Goal: Task Accomplishment & Management: Manage account settings

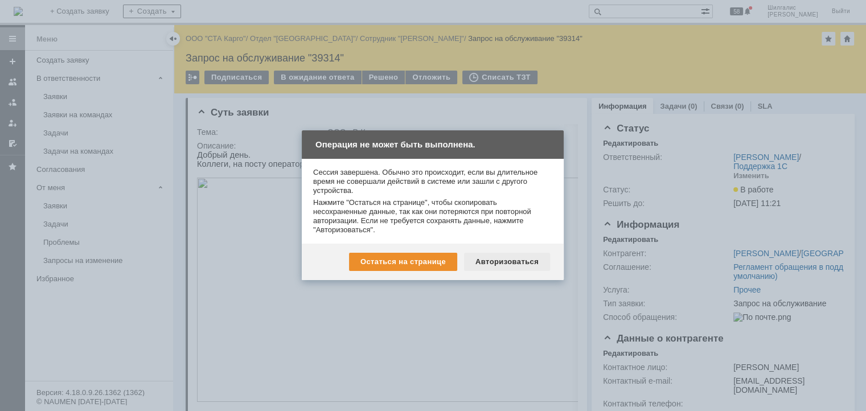
click at [518, 255] on div "Авторизоваться" at bounding box center [507, 262] width 86 height 18
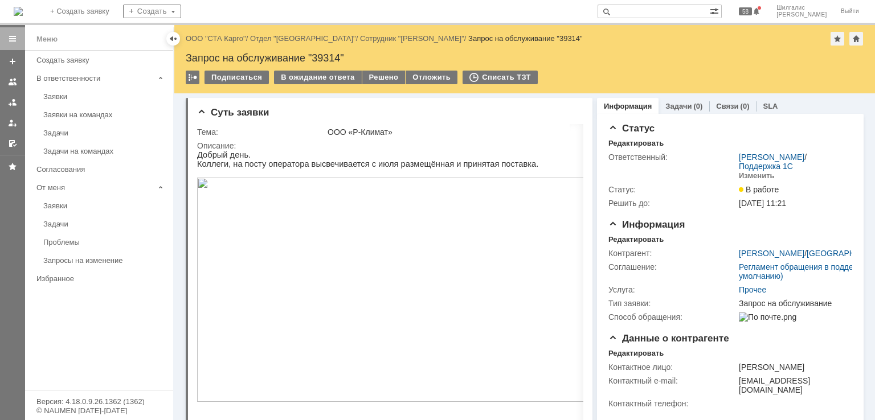
click at [203, 48] on div "Назад | ООО "СТА Карго" / Отдел "Краснодар" / Сотрудник "Никулина Елена" / Запр…" at bounding box center [524, 59] width 700 height 68
click at [210, 36] on link "ООО "СТА Карго"" at bounding box center [216, 38] width 60 height 9
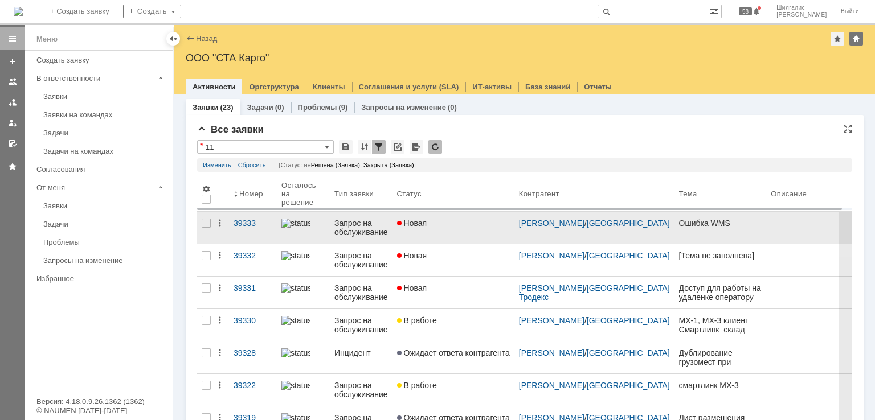
click at [451, 219] on div "Новая" at bounding box center [453, 223] width 113 height 9
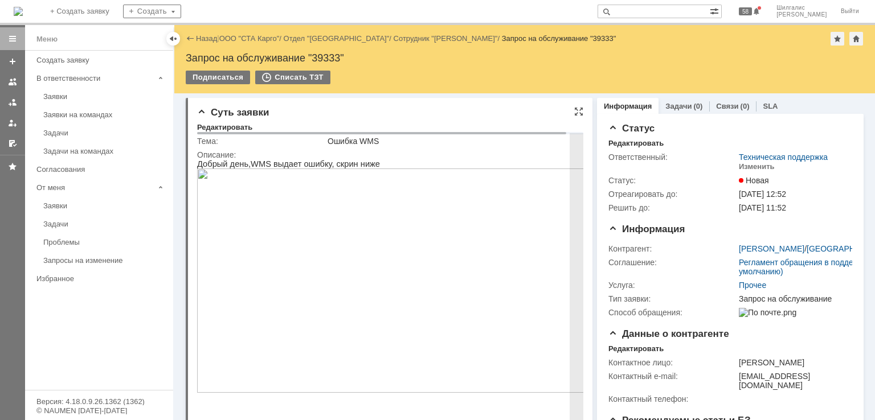
click at [350, 226] on img at bounding box center [396, 281] width 399 height 224
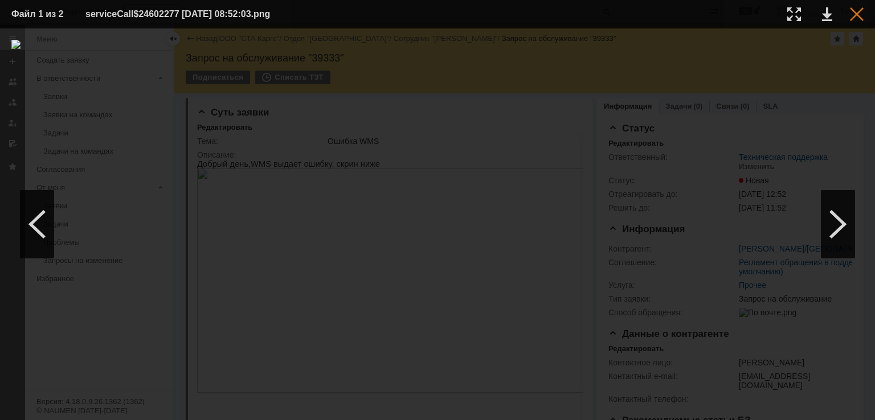
click at [854, 14] on div at bounding box center [857, 14] width 14 height 14
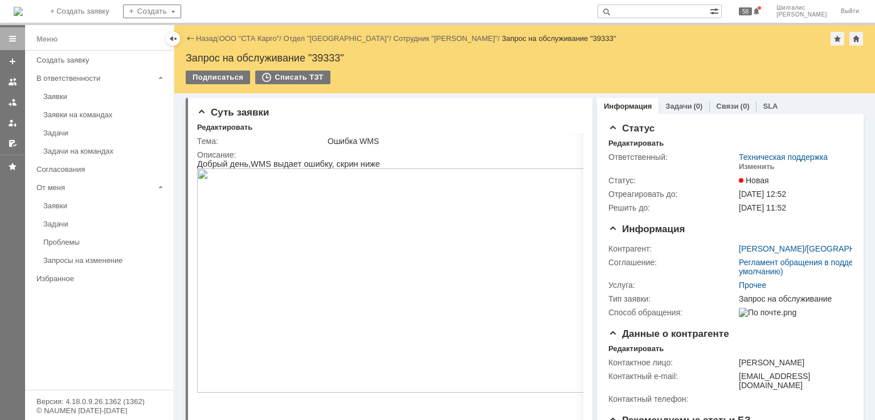
click at [244, 32] on div "Назад | ООО "СТА Карго" / Отдел "Ярославль" / Сотрудник "Бубкин Кирилл" / Запро…" at bounding box center [525, 39] width 678 height 14
click at [244, 39] on link "ООО "СТА Карго"" at bounding box center [249, 38] width 60 height 9
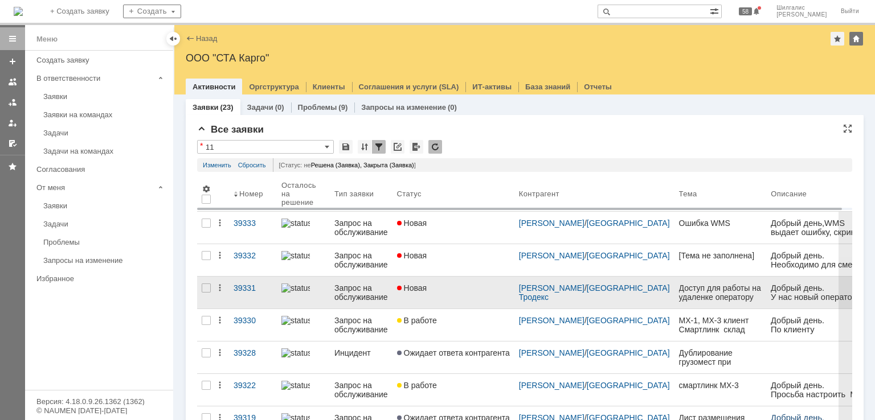
click at [461, 293] on link "Новая" at bounding box center [453, 293] width 122 height 32
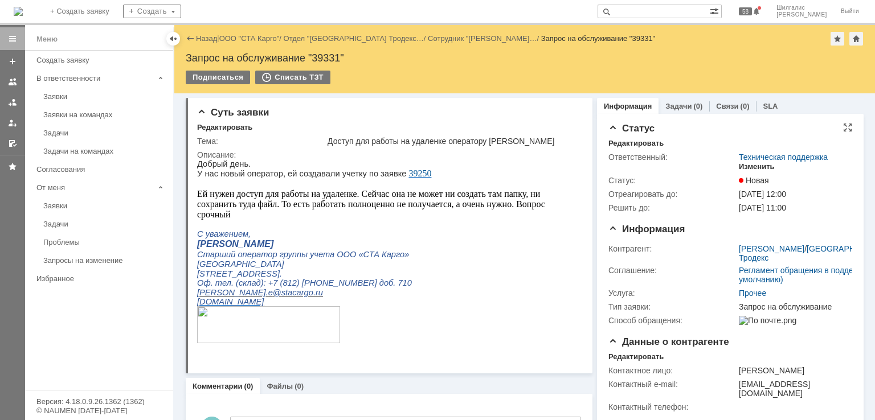
click at [749, 171] on div "Изменить" at bounding box center [756, 166] width 36 height 9
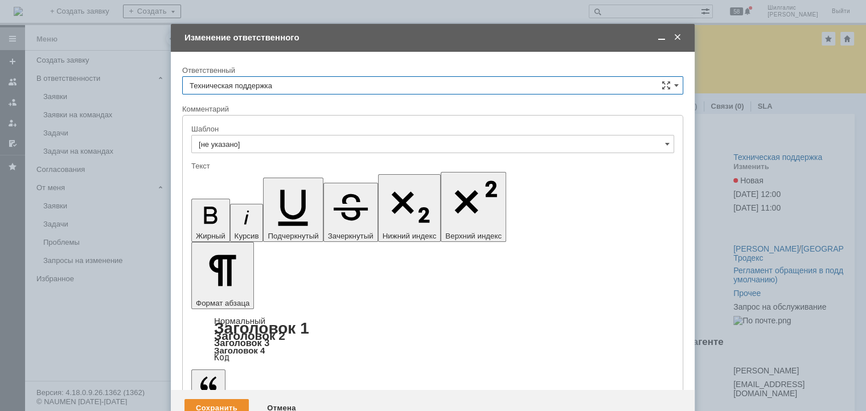
click at [289, 84] on input "Техническая поддержка" at bounding box center [432, 85] width 501 height 18
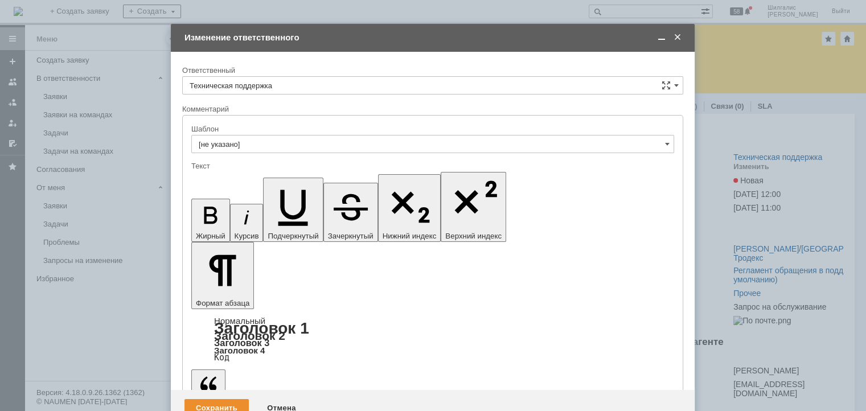
click at [265, 121] on span "Поддержка 1С" at bounding box center [433, 125] width 486 height 9
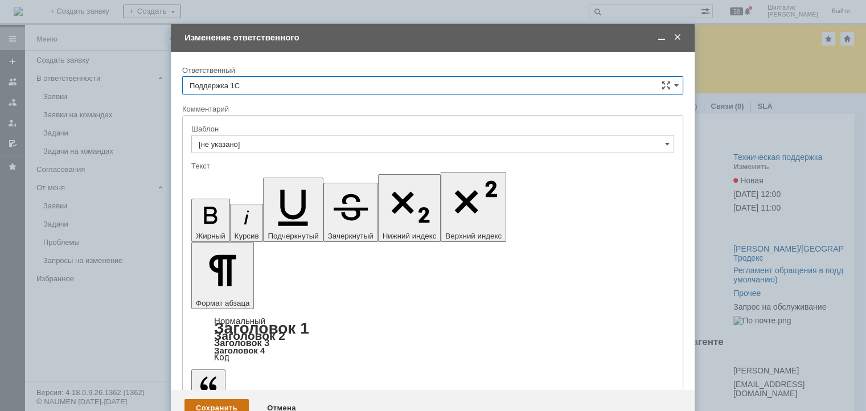
type input "Поддержка 1С"
click at [200, 399] on div "Сохранить" at bounding box center [216, 408] width 64 height 18
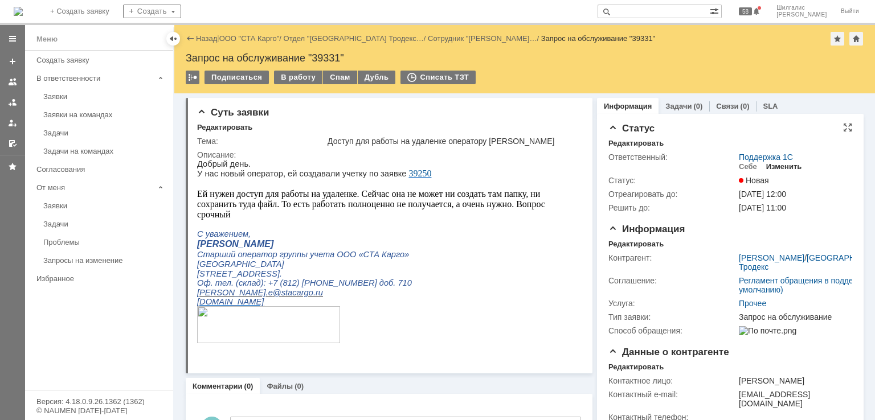
click at [778, 166] on div "Изменить" at bounding box center [784, 166] width 36 height 9
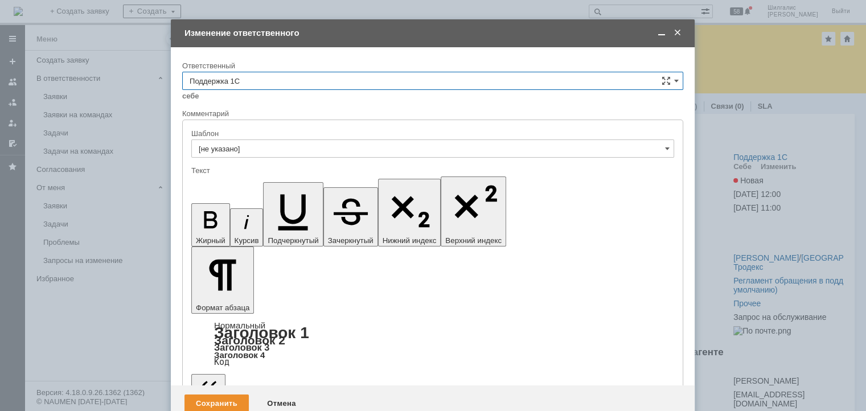
click at [259, 81] on input "Поддержка 1С" at bounding box center [432, 81] width 501 height 18
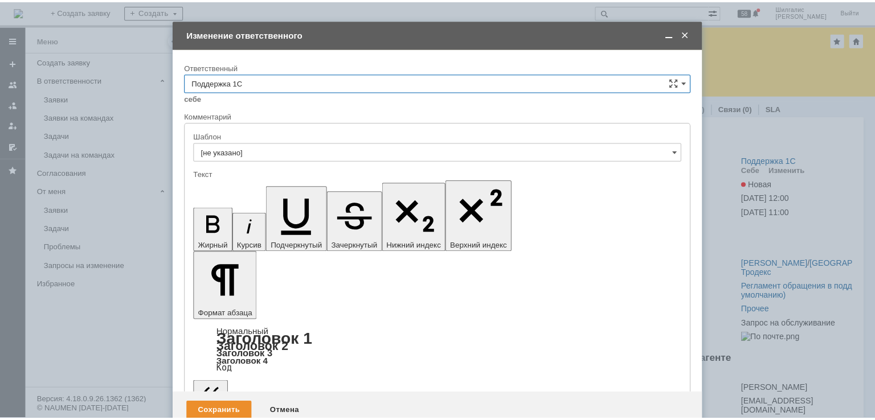
scroll to position [114, 0]
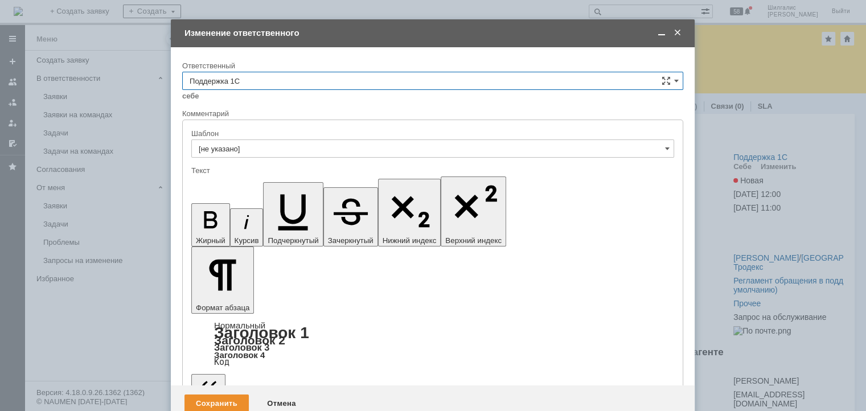
click at [246, 198] on div "[PERSON_NAME]" at bounding box center [433, 195] width 500 height 18
type input "[PERSON_NAME]"
click at [217, 395] on div "Сохранить" at bounding box center [216, 404] width 64 height 18
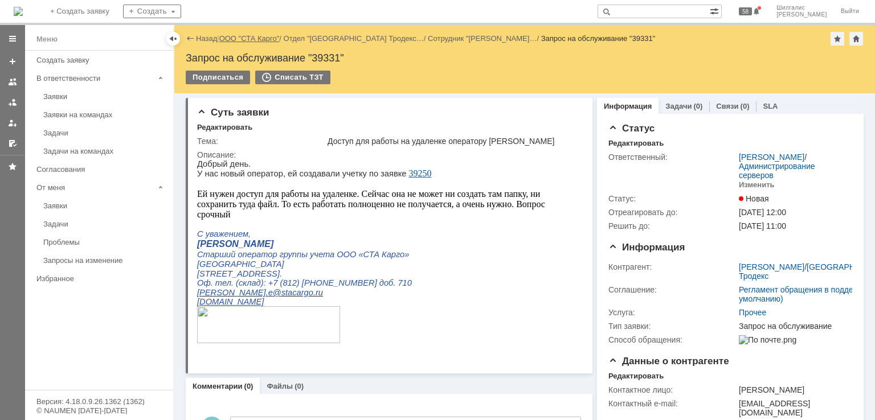
click at [246, 36] on link "ООО "СТА Карго"" at bounding box center [249, 38] width 60 height 9
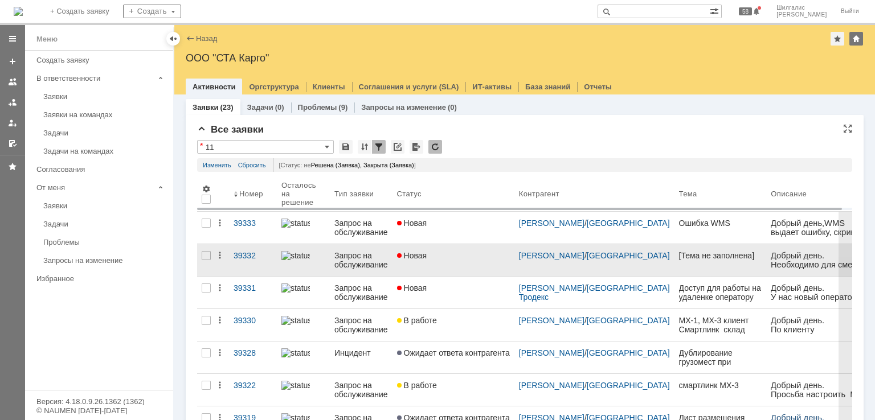
click at [421, 269] on link "Новая" at bounding box center [453, 260] width 122 height 32
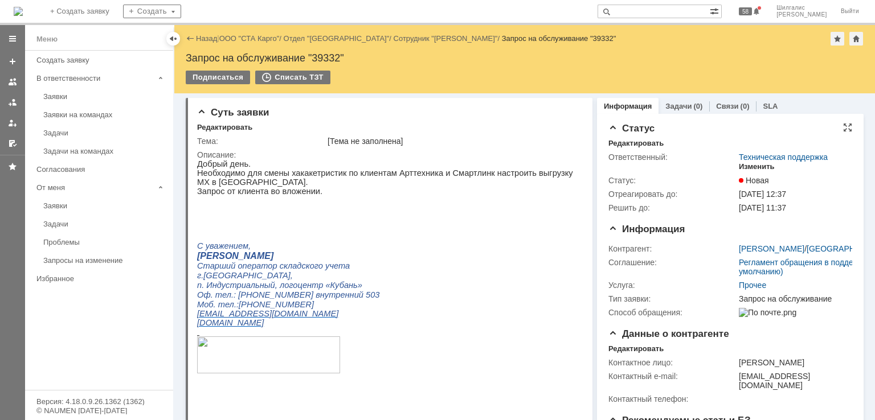
click at [757, 165] on div "Изменить" at bounding box center [756, 166] width 36 height 9
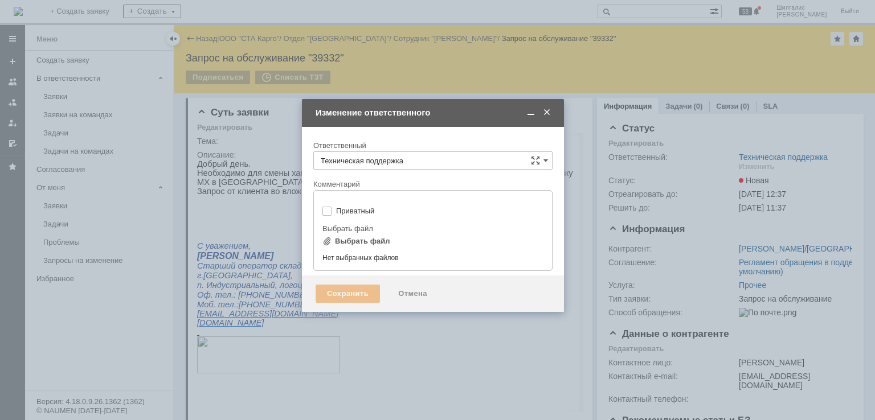
type input "[не указано]"
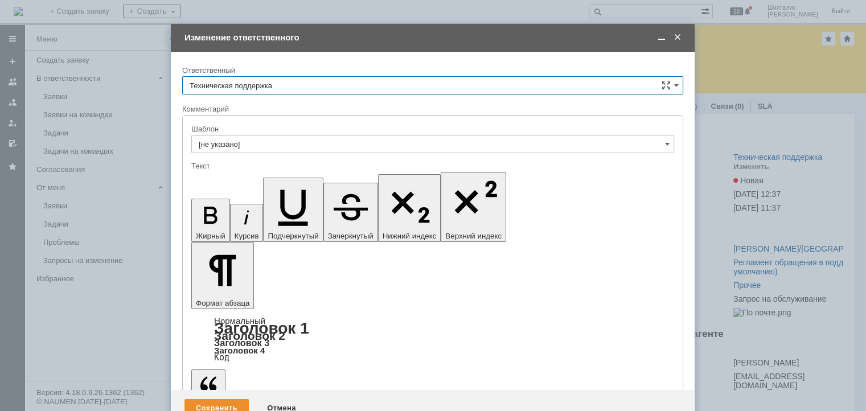
click at [255, 81] on input "Техническая поддержка" at bounding box center [432, 85] width 501 height 18
click at [260, 142] on span "[PERSON_NAME]" at bounding box center [433, 143] width 486 height 9
type input "[PERSON_NAME]"
click at [207, 399] on div "Сохранить" at bounding box center [216, 408] width 64 height 18
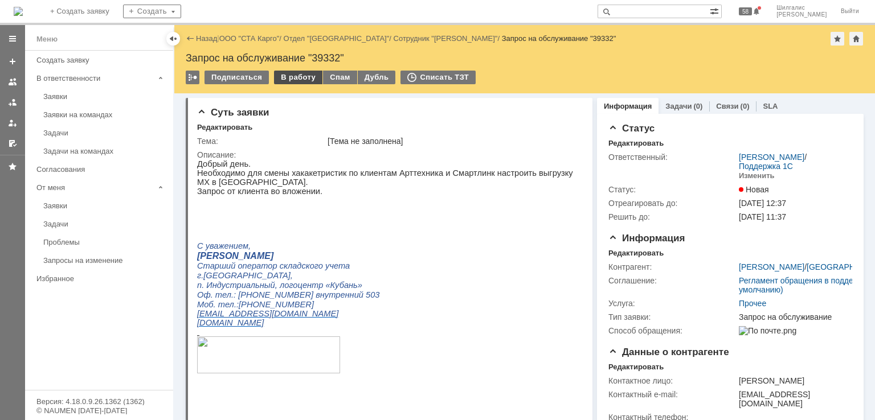
click at [289, 79] on div "В работу" at bounding box center [298, 78] width 48 height 14
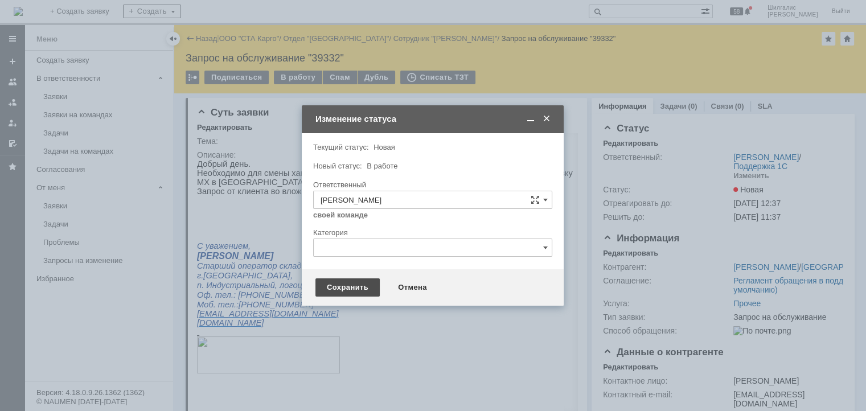
click at [333, 286] on div "Сохранить" at bounding box center [347, 287] width 64 height 18
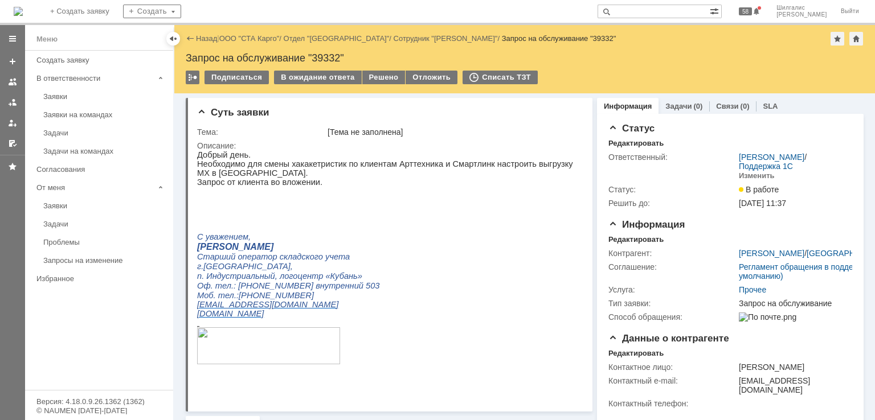
click at [327, 58] on div "Запрос на обслуживание "39332"" at bounding box center [525, 57] width 678 height 11
copy div "39332"
click at [248, 42] on link "ООО "СТА Карго"" at bounding box center [249, 38] width 60 height 9
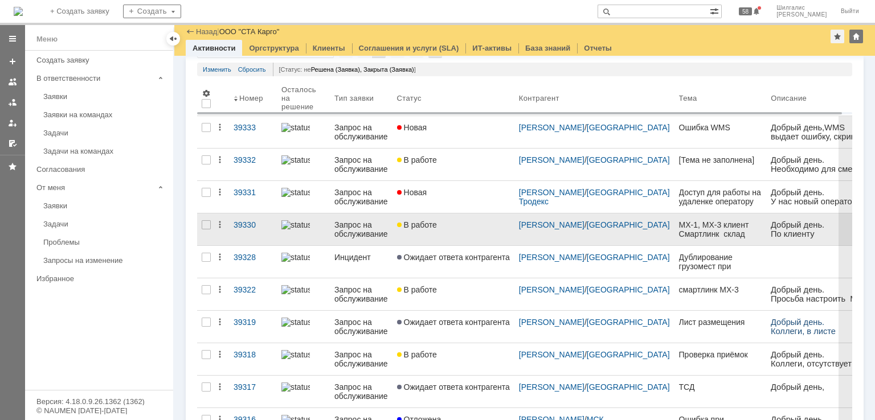
click at [444, 231] on link "В работе" at bounding box center [453, 230] width 122 height 32
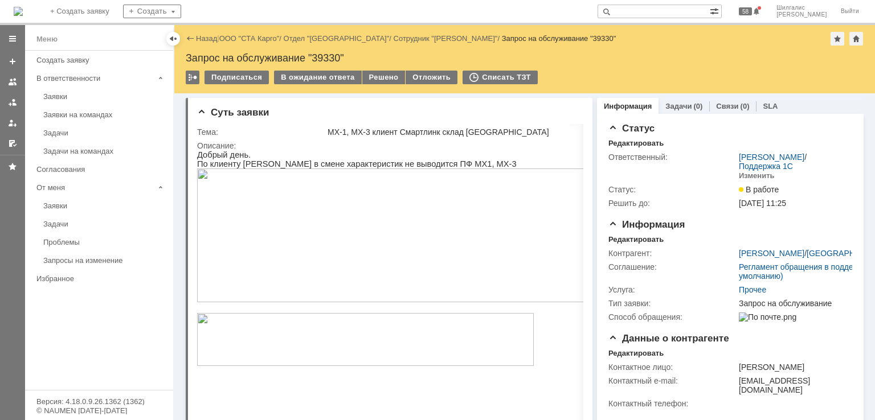
click at [322, 55] on div "Запрос на обслуживание "39330"" at bounding box center [525, 57] width 678 height 11
copy div "39330"
click at [249, 38] on link "ООО "СТА Карго"" at bounding box center [249, 38] width 60 height 9
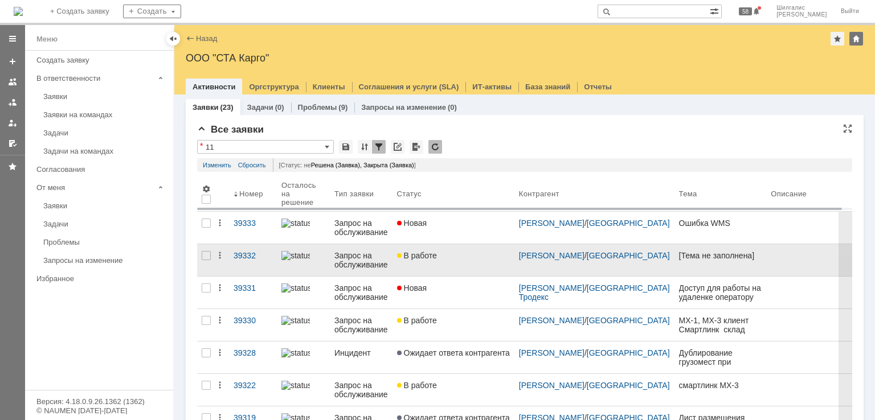
click at [467, 256] on div "В работе" at bounding box center [453, 255] width 113 height 9
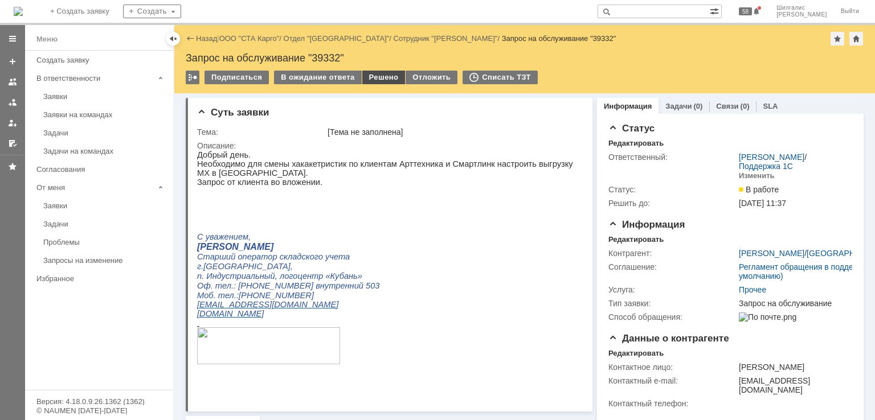
click at [382, 78] on div "Решено" at bounding box center [383, 78] width 43 height 14
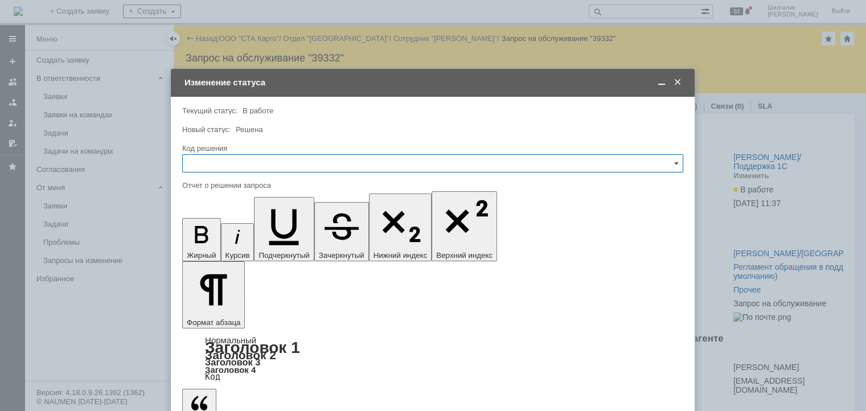
click at [257, 162] on input "text" at bounding box center [432, 163] width 501 height 18
click at [216, 309] on div "Решено" at bounding box center [433, 316] width 500 height 18
type input "Решено"
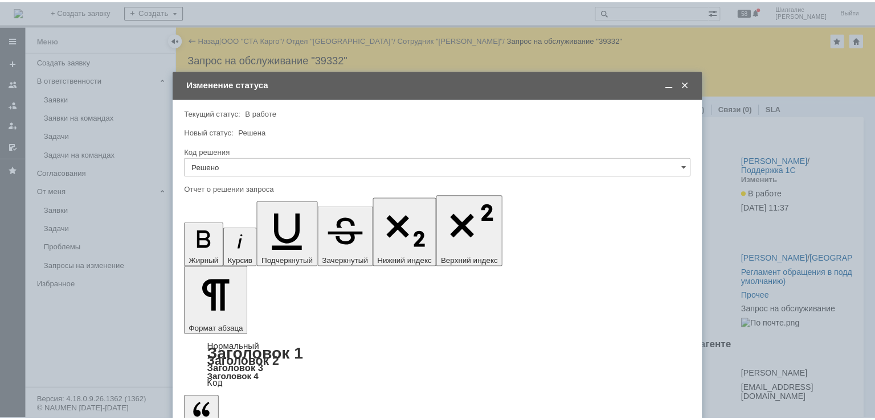
scroll to position [451, 3]
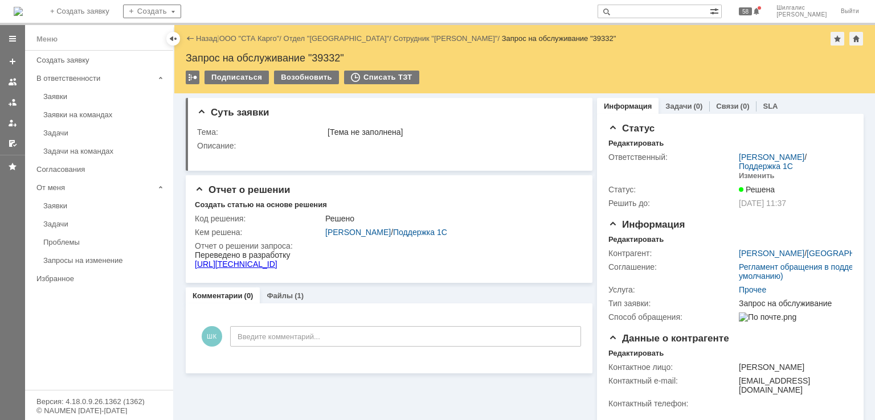
scroll to position [0, 0]
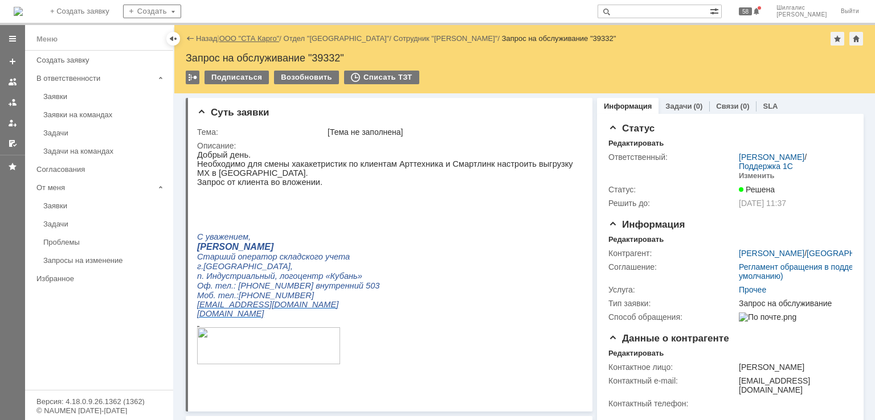
click at [256, 36] on link "ООО "СТА Карго"" at bounding box center [249, 38] width 60 height 9
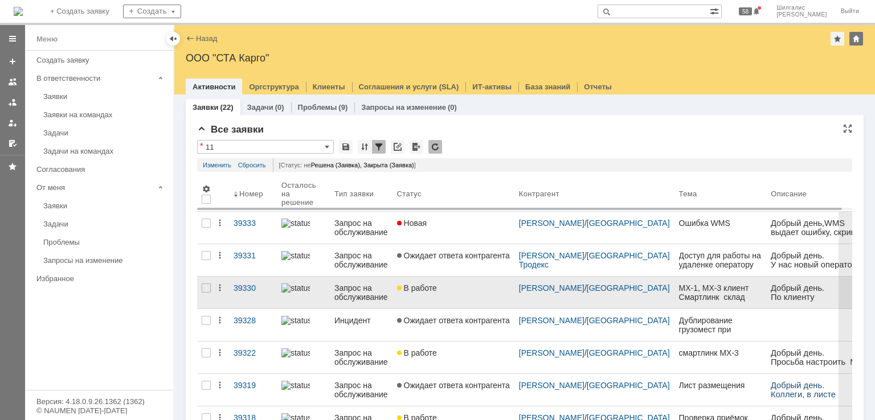
click at [465, 295] on link "В работе" at bounding box center [453, 293] width 122 height 32
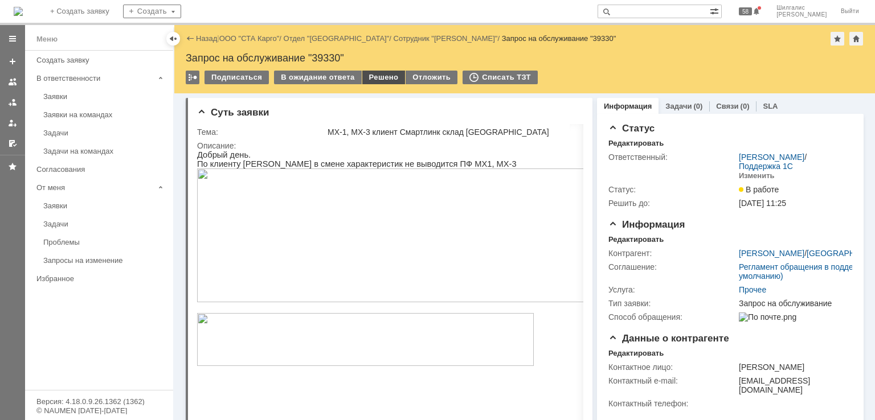
click at [375, 78] on div "Решено" at bounding box center [383, 78] width 43 height 14
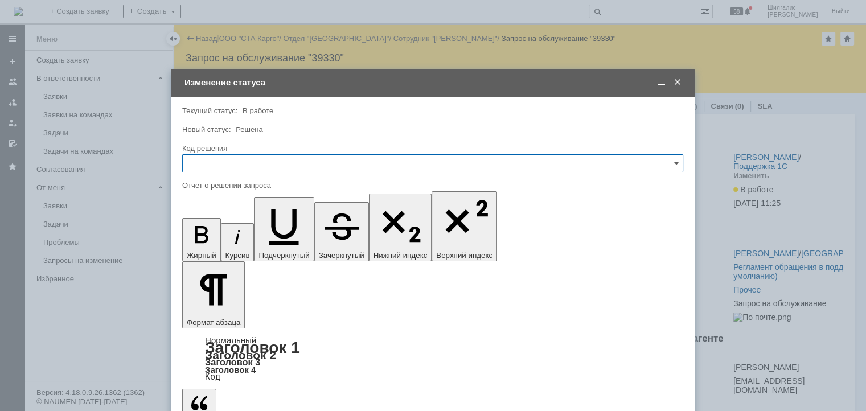
click at [233, 158] on input "text" at bounding box center [432, 163] width 501 height 18
click at [218, 315] on span "Решено" at bounding box center [433, 315] width 486 height 9
type input "Решено"
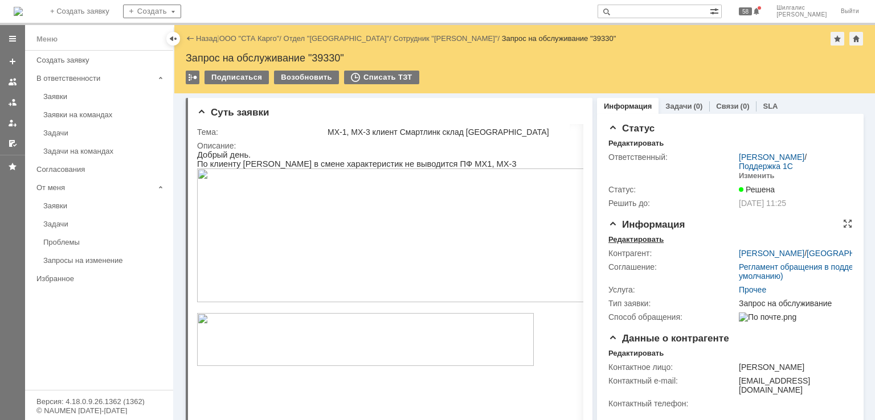
click at [645, 238] on div "Редактировать" at bounding box center [635, 239] width 55 height 9
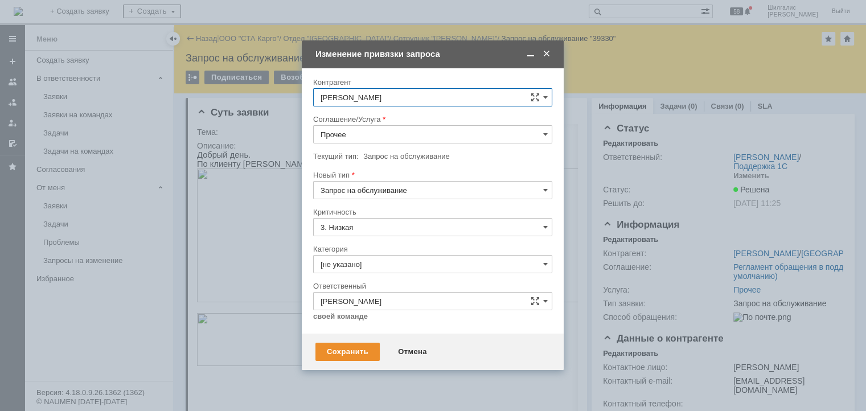
click at [363, 131] on input "Прочее" at bounding box center [432, 134] width 239 height 18
click at [376, 235] on span "WMS Прочее" at bounding box center [433, 237] width 224 height 9
type input "WMS Прочее"
click at [366, 266] on input "[не указано]" at bounding box center [432, 264] width 239 height 18
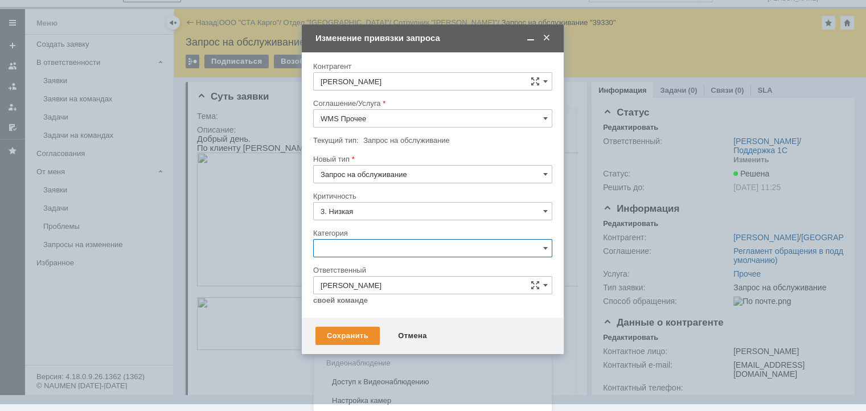
click at [358, 305] on span "Изменение" at bounding box center [433, 306] width 224 height 9
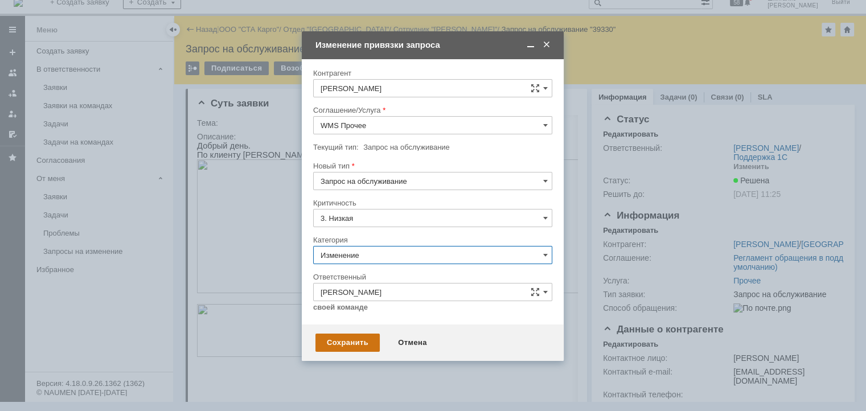
type input "Изменение"
click at [350, 338] on div "Сохранить" at bounding box center [347, 343] width 64 height 18
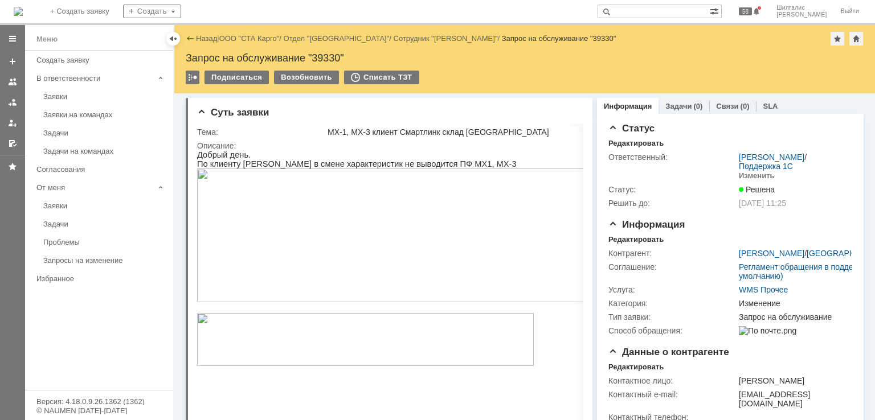
click at [260, 43] on div "Назад | ООО "СТА Карго" / Отдел "Краснодар" / Сотрудник "Лаврешкина Дарья" / За…" at bounding box center [525, 39] width 678 height 14
click at [260, 41] on link "ООО "СТА Карго"" at bounding box center [249, 38] width 60 height 9
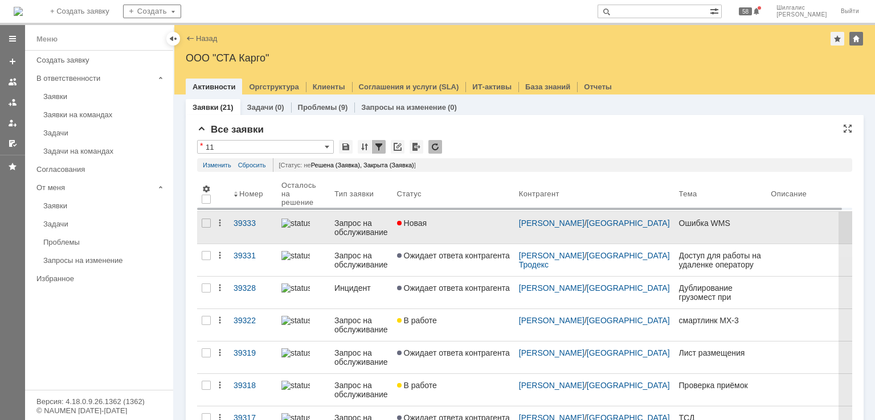
click at [431, 225] on div "Новая" at bounding box center [453, 223] width 113 height 9
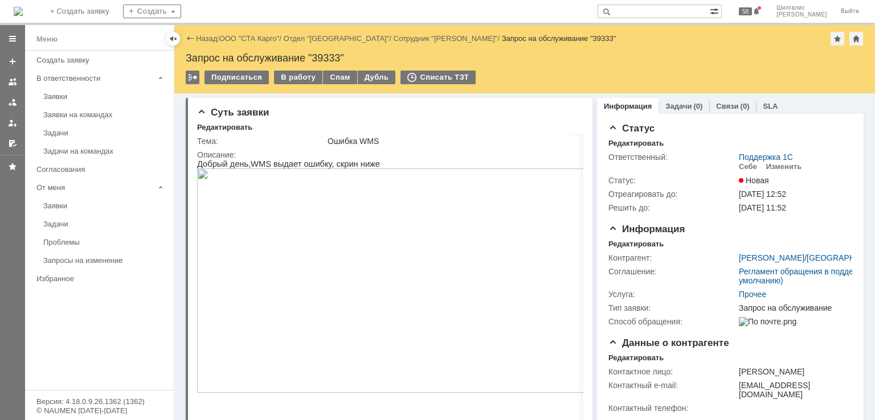
click at [392, 269] on img at bounding box center [396, 281] width 399 height 224
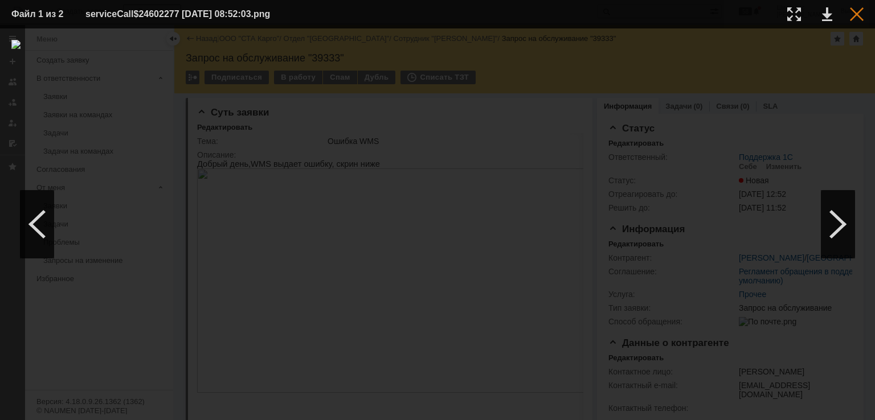
click at [854, 18] on div at bounding box center [857, 14] width 14 height 14
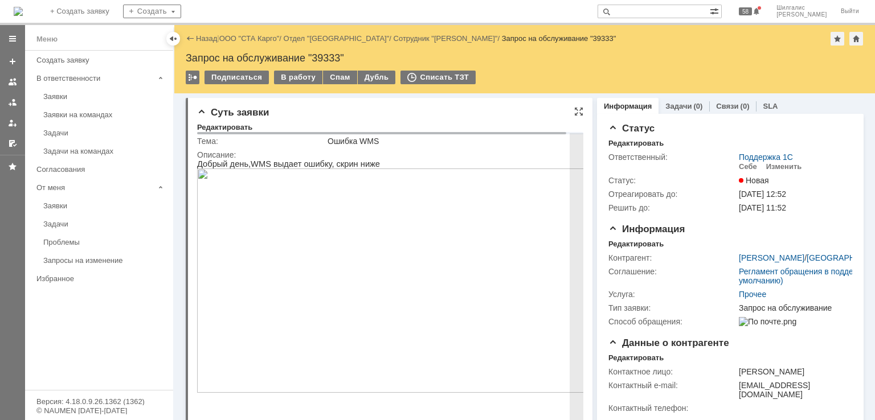
click at [420, 247] on img at bounding box center [396, 281] width 399 height 224
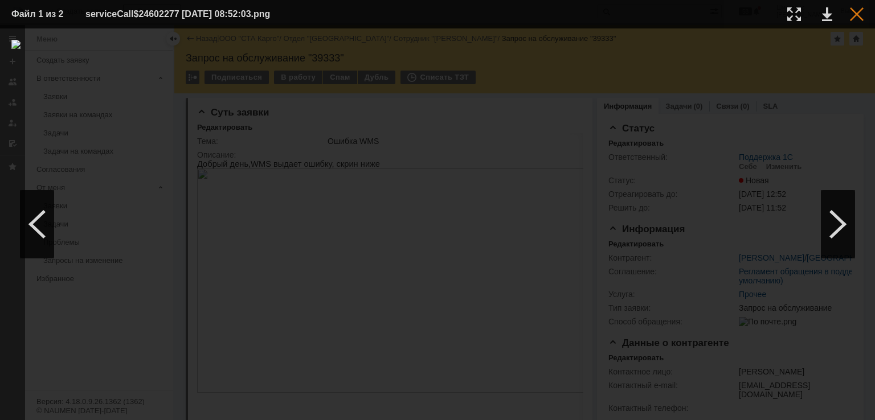
click at [861, 9] on div at bounding box center [857, 14] width 14 height 14
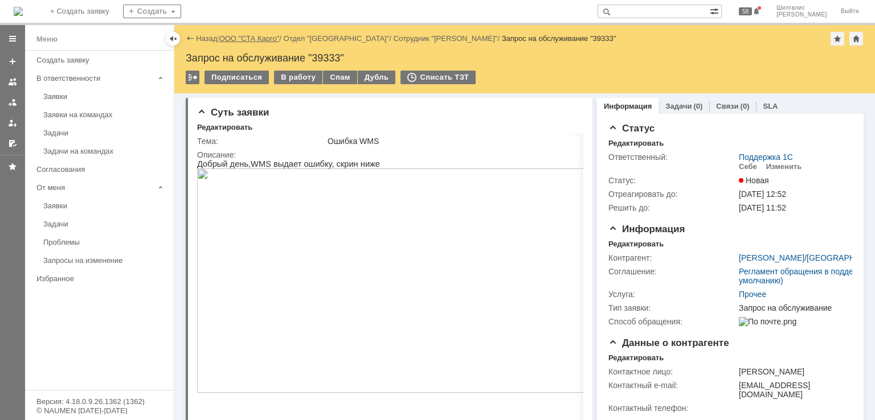
click at [255, 35] on link "ООО "СТА Карго"" at bounding box center [249, 38] width 60 height 9
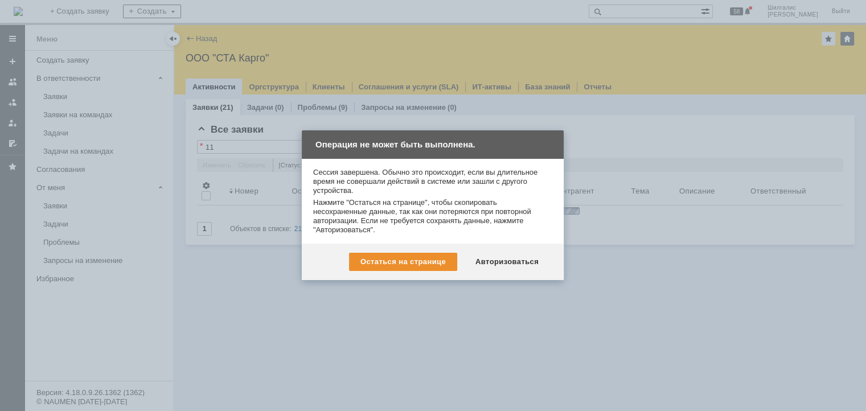
drag, startPoint x: 255, startPoint y: 35, endPoint x: 547, endPoint y: 184, distance: 327.5
click at [548, 177] on div "Сессия завершена. Обычно это происходит, если вы длительное время не совершали …" at bounding box center [432, 181] width 239 height 27
click at [516, 255] on div "Авторизоваться" at bounding box center [507, 262] width 86 height 18
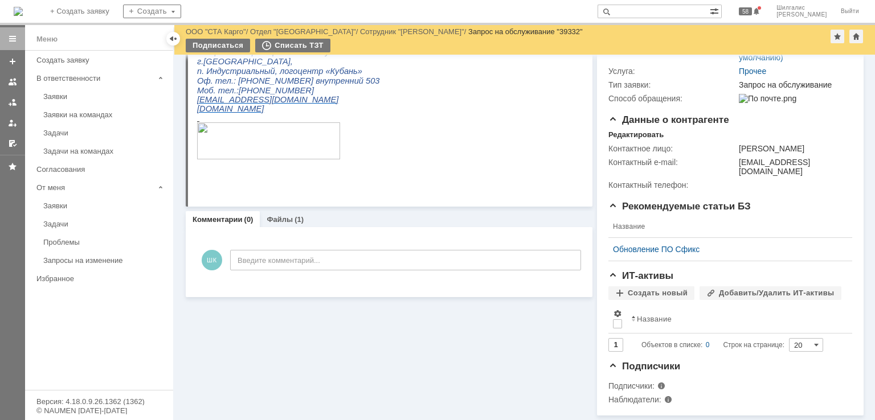
scroll to position [182, 0]
click at [280, 215] on link "Файлы" at bounding box center [279, 219] width 26 height 9
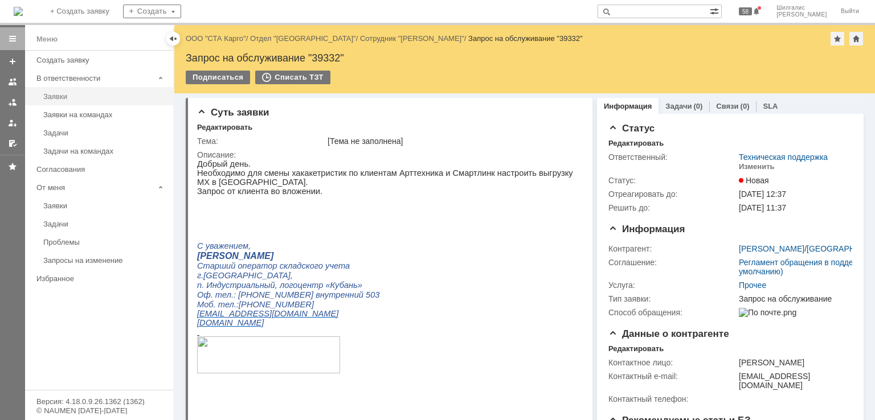
click at [72, 95] on div "Заявки" at bounding box center [104, 96] width 123 height 9
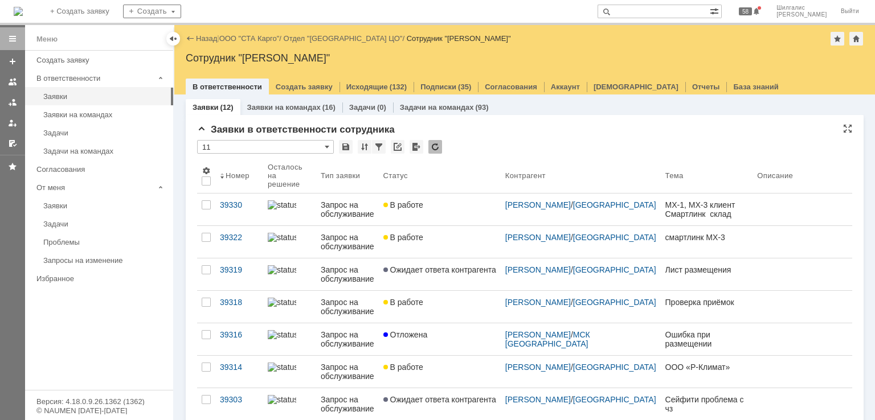
click at [276, 149] on input "11" at bounding box center [265, 147] width 137 height 14
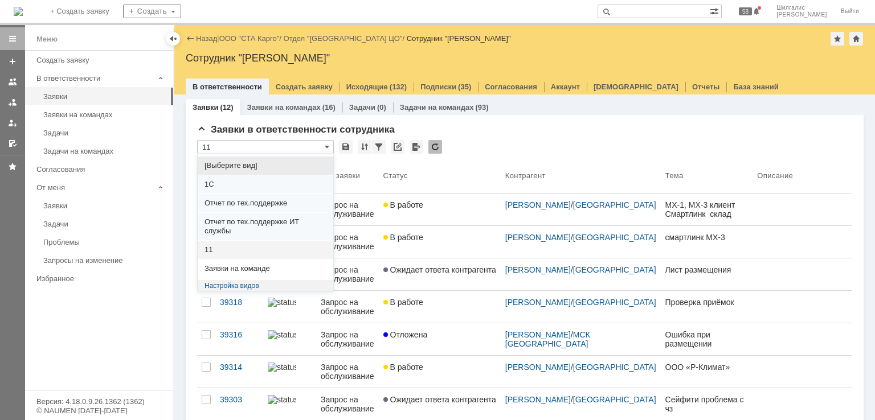
click at [223, 249] on span "11" at bounding box center [265, 249] width 122 height 9
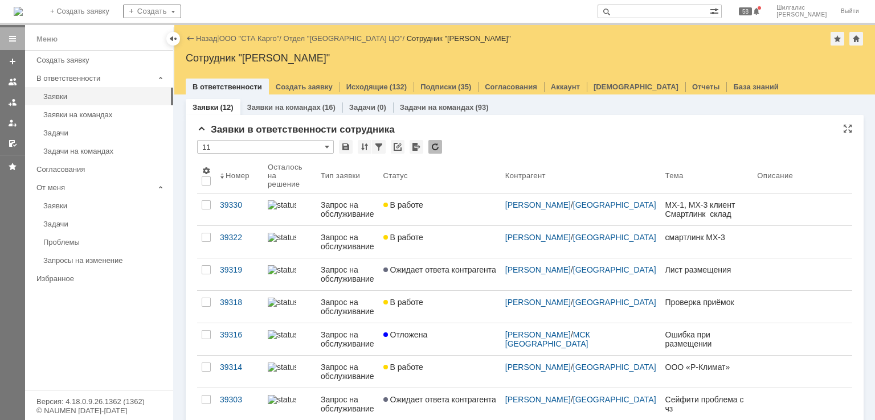
click at [251, 146] on input "11" at bounding box center [265, 147] width 137 height 14
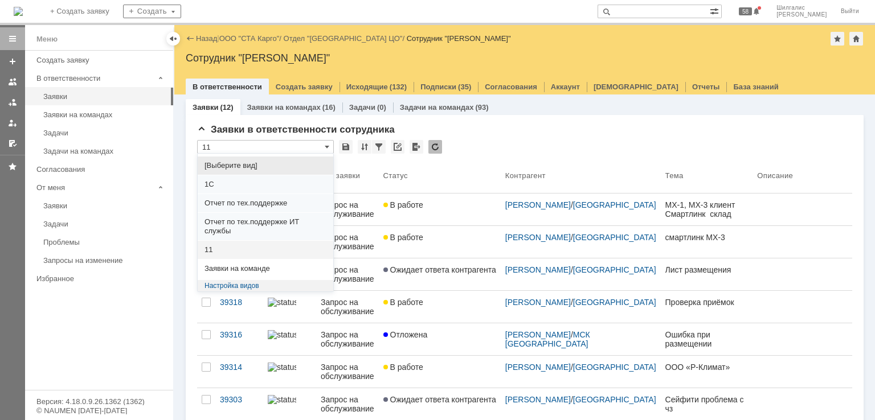
click at [241, 165] on span "[Выберите вид]" at bounding box center [265, 165] width 122 height 9
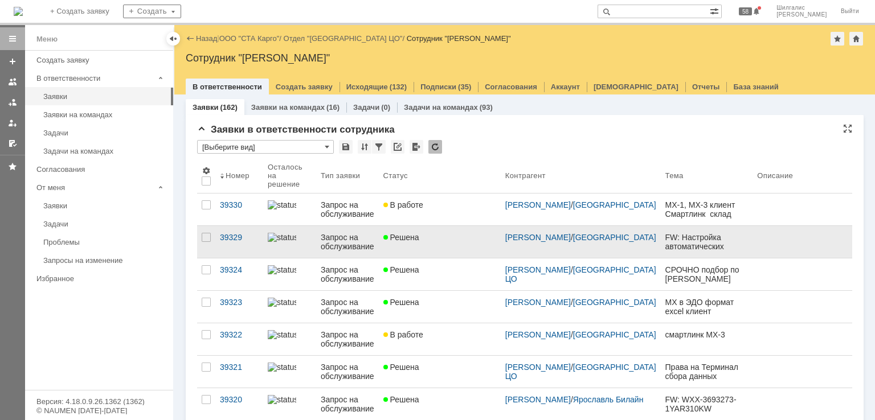
type input "[Выберите вид]"
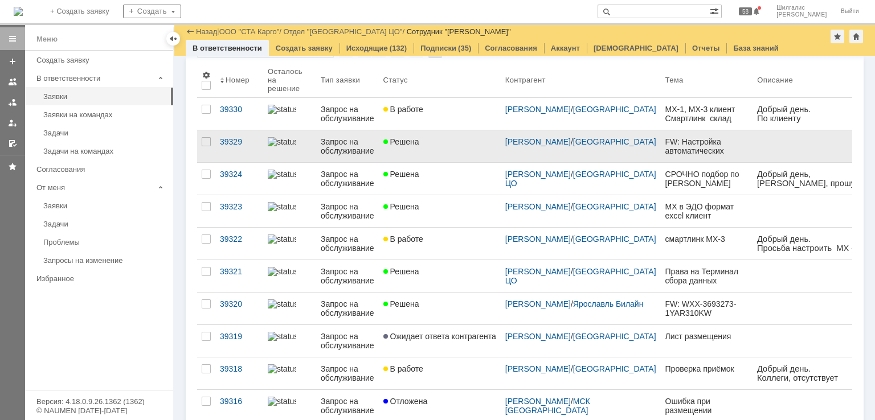
click at [470, 145] on link "Решена" at bounding box center [440, 146] width 122 height 32
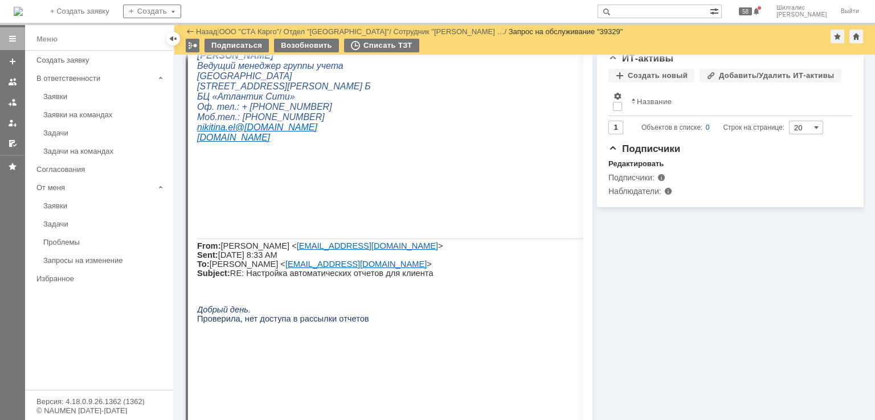
scroll to position [569, 0]
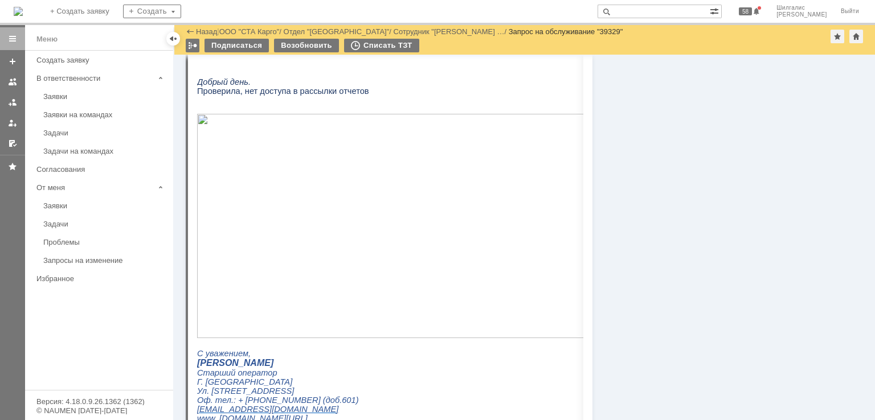
click at [326, 215] on img at bounding box center [396, 226] width 399 height 224
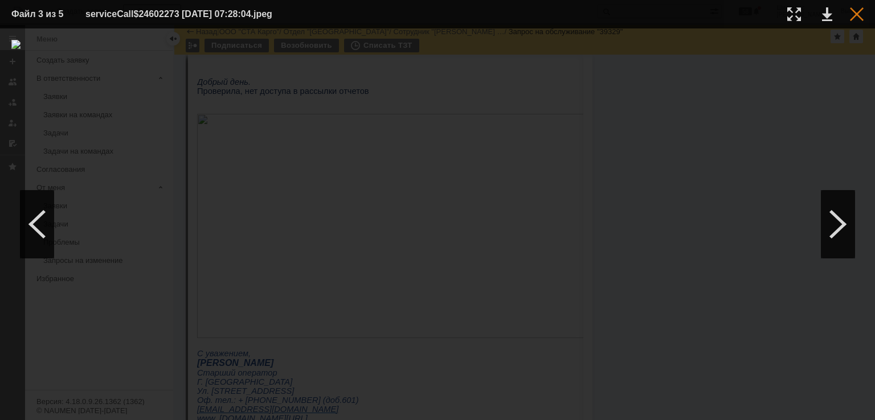
click at [856, 14] on div at bounding box center [857, 14] width 14 height 14
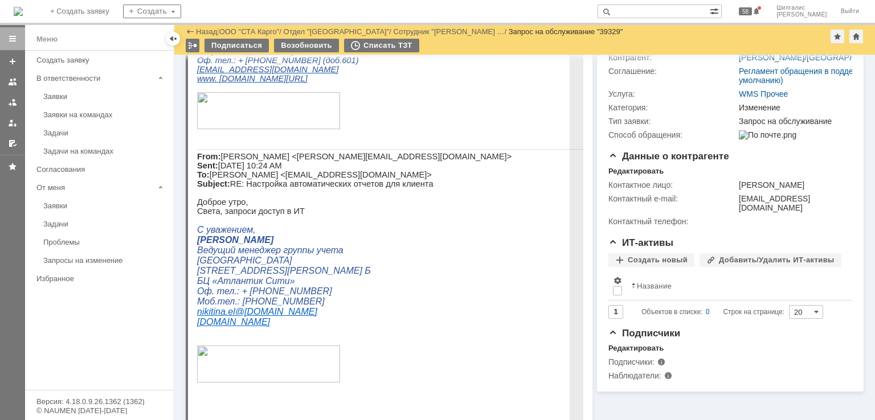
scroll to position [0, 0]
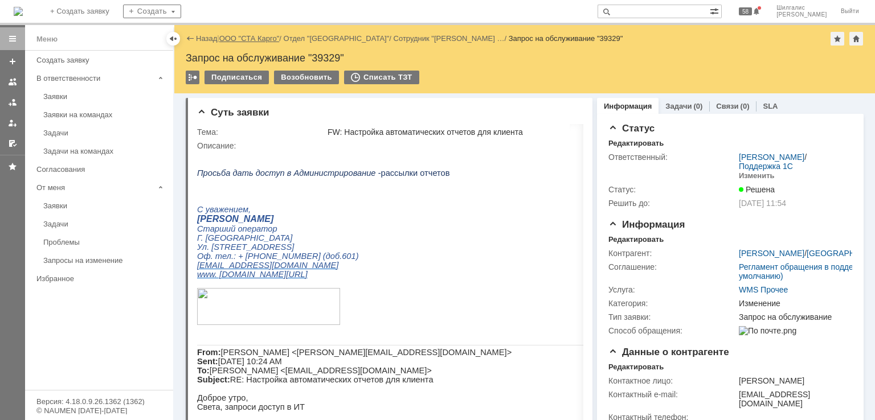
click at [254, 34] on link "ООО "СТА Карго"" at bounding box center [249, 38] width 60 height 9
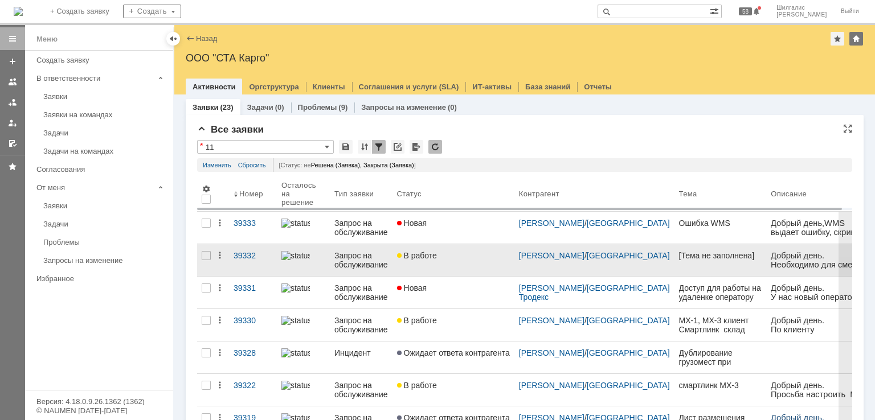
click at [436, 258] on span "В работе" at bounding box center [417, 255] width 40 height 9
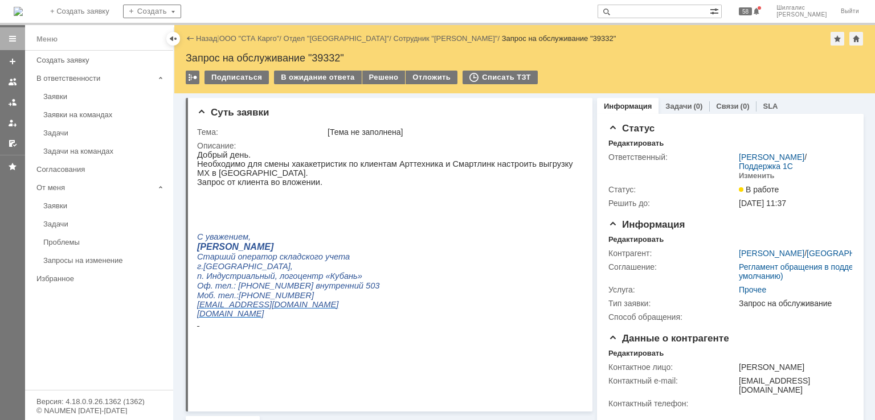
click at [331, 57] on div "Запрос на обслуживание "39332"" at bounding box center [525, 57] width 678 height 11
copy div "39332"
click at [237, 37] on link "ООО "СТА Карго"" at bounding box center [249, 38] width 60 height 9
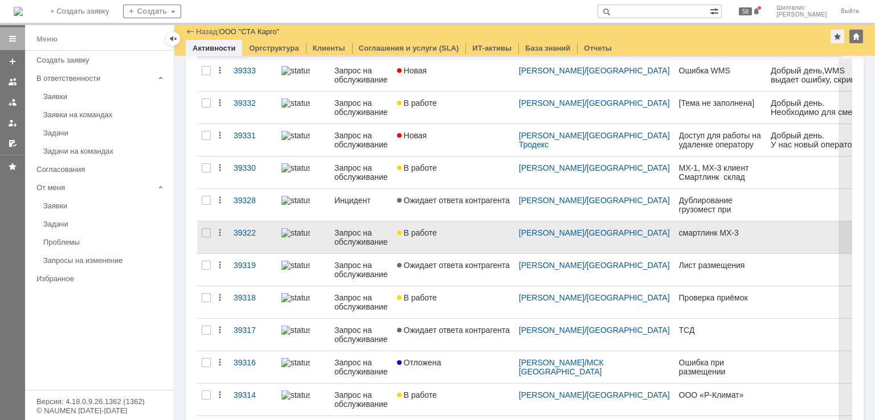
click at [458, 237] on link "В работе" at bounding box center [453, 237] width 122 height 32
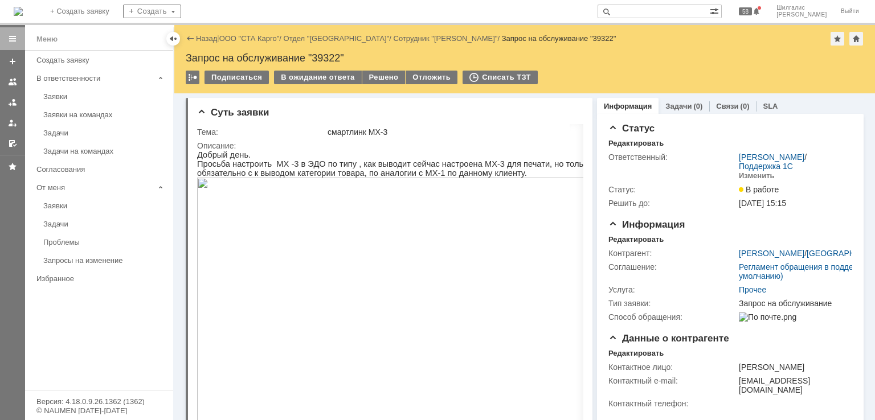
click at [326, 60] on div "Запрос на обслуживание "39322"" at bounding box center [525, 57] width 678 height 11
copy div "39322"
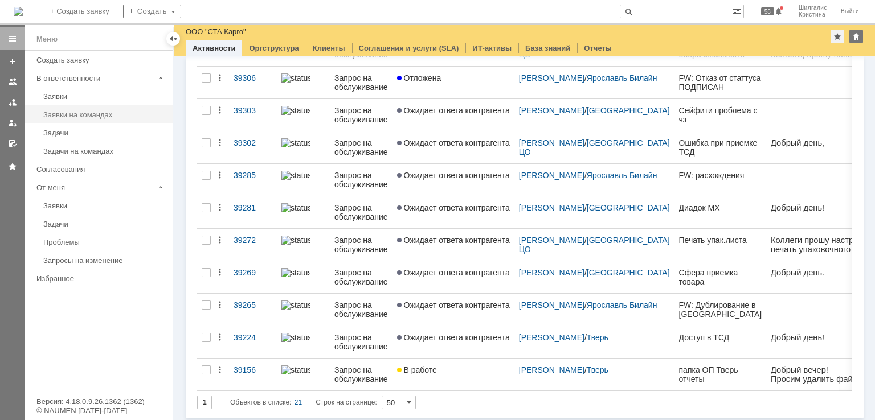
click at [102, 118] on div "Заявки на командах" at bounding box center [104, 114] width 123 height 9
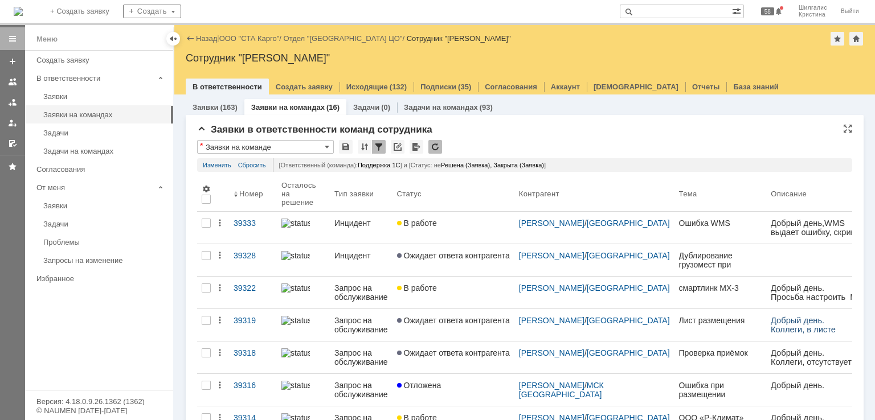
click at [528, 147] on div "* Заявки на команде" at bounding box center [524, 147] width 655 height 15
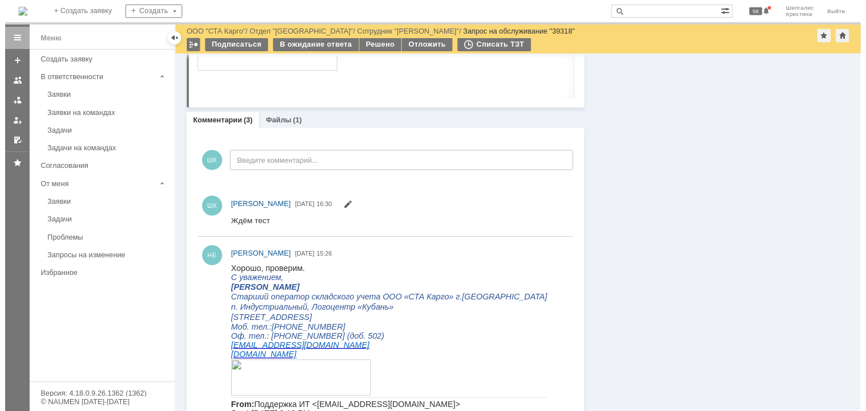
scroll to position [797, 0]
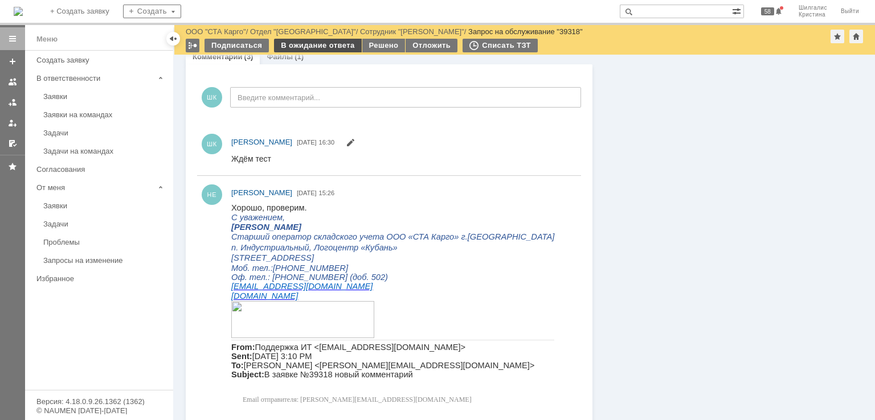
click at [310, 42] on div "В ожидание ответа" at bounding box center [317, 46] width 87 height 14
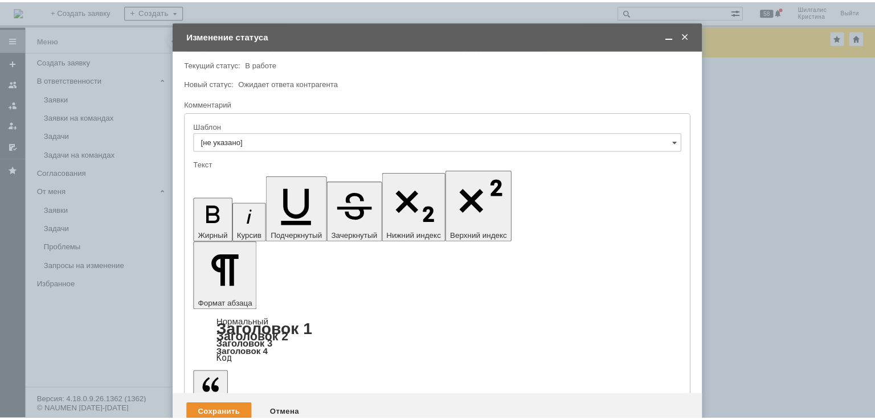
scroll to position [0, 0]
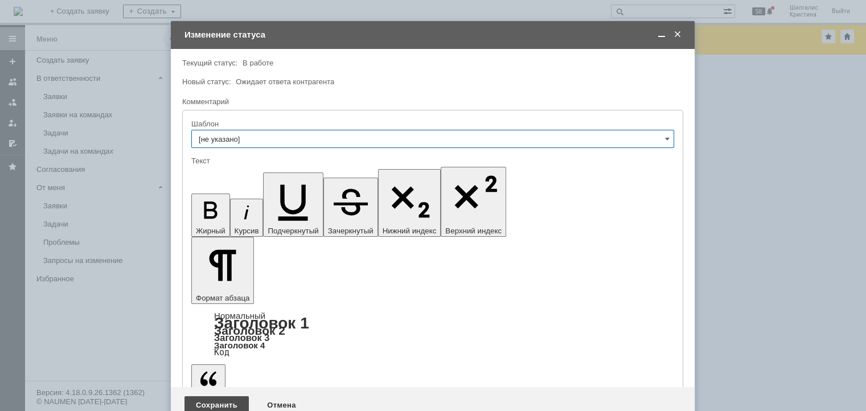
click at [216, 396] on div "Сохранить" at bounding box center [216, 405] width 64 height 18
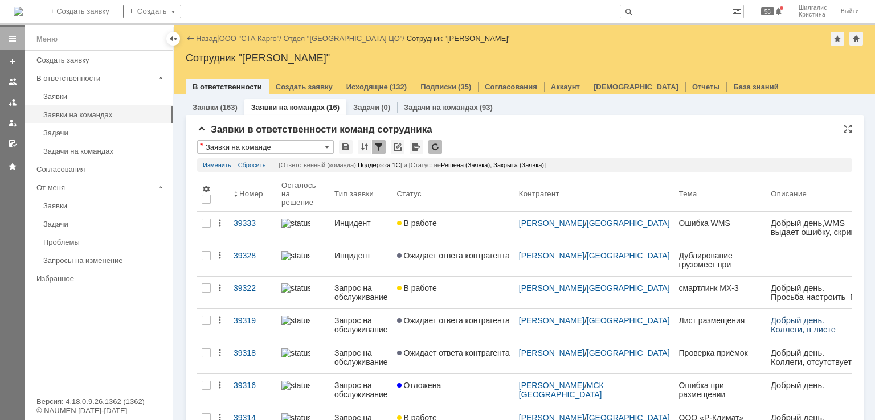
drag, startPoint x: 526, startPoint y: 146, endPoint x: 531, endPoint y: 124, distance: 22.8
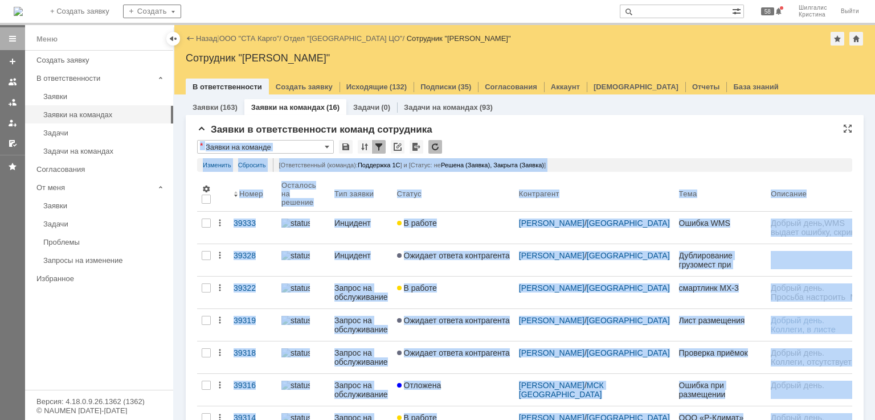
click at [531, 124] on div "Заявки в ответственности команд сотрудника" at bounding box center [524, 129] width 655 height 11
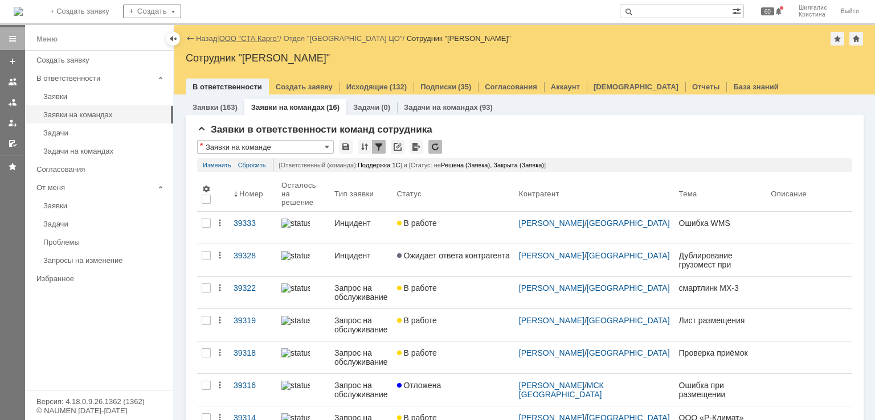
click at [257, 36] on link "ООО "СТА Карго"" at bounding box center [249, 38] width 60 height 9
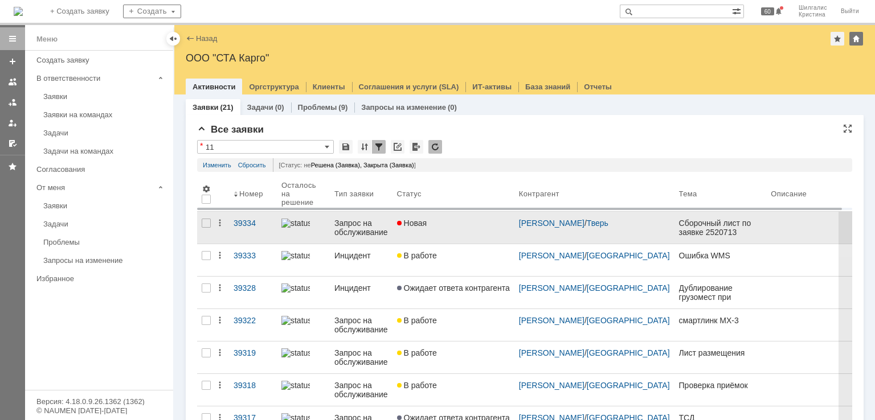
click at [466, 223] on div "Новая" at bounding box center [453, 223] width 113 height 9
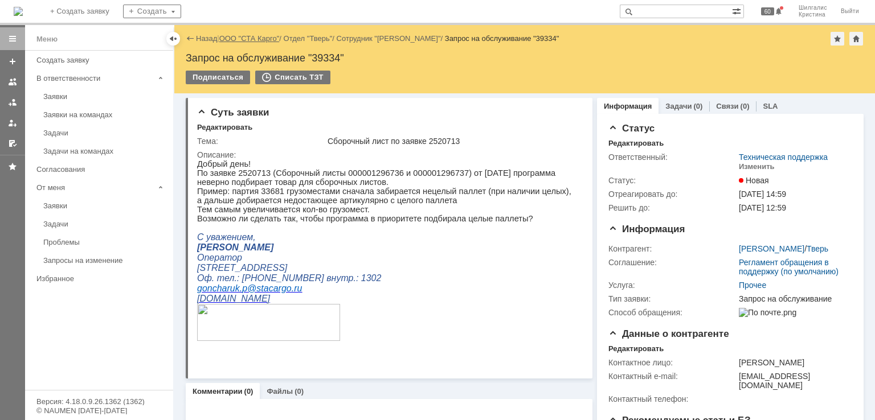
click at [254, 40] on link "ООО "СТА Карго"" at bounding box center [249, 38] width 60 height 9
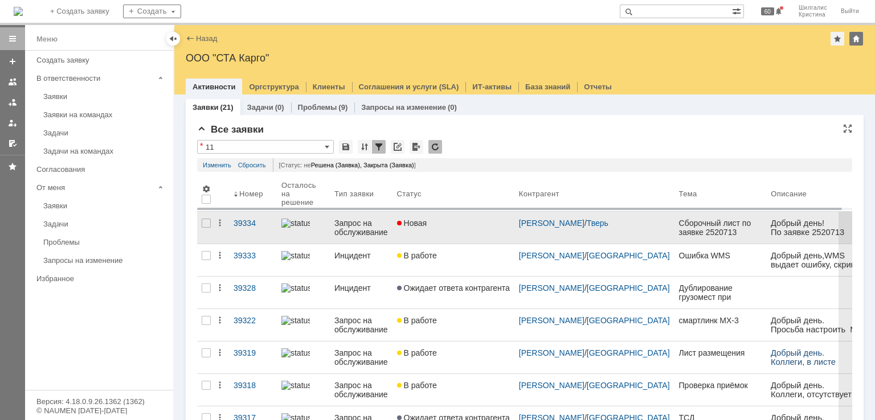
click at [445, 221] on div "Новая" at bounding box center [453, 223] width 113 height 9
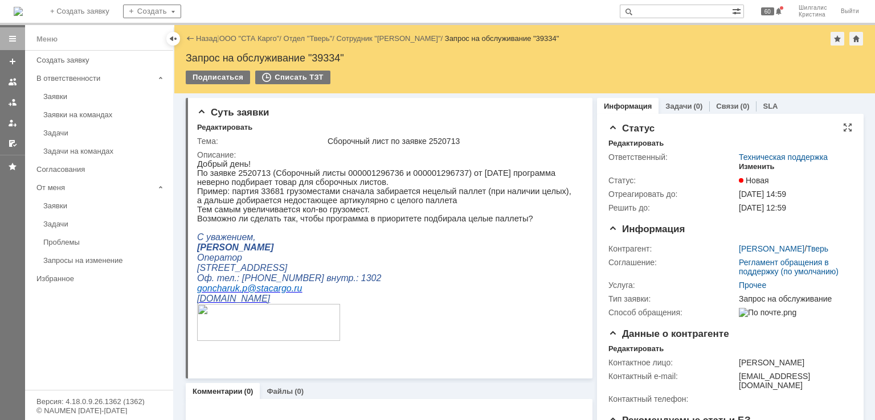
click at [738, 170] on div "Изменить" at bounding box center [756, 166] width 36 height 9
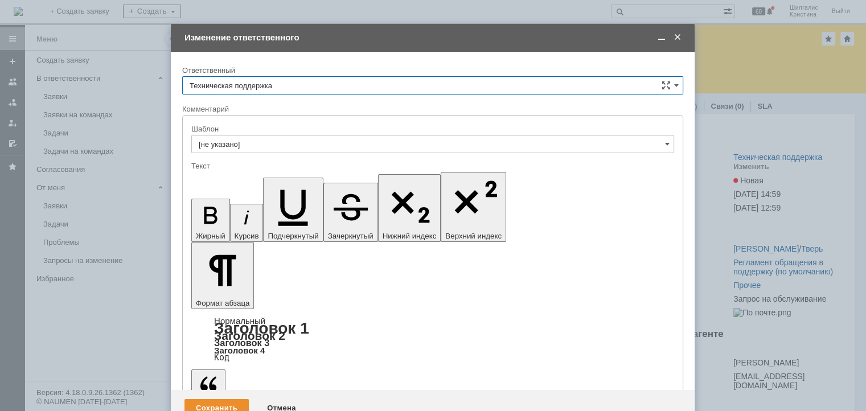
click at [292, 78] on input "Техническая поддержка" at bounding box center [432, 85] width 501 height 18
click at [257, 137] on div "[PERSON_NAME]" at bounding box center [433, 144] width 500 height 18
type input "[PERSON_NAME]"
click at [221, 399] on div "Сохранить" at bounding box center [216, 408] width 64 height 18
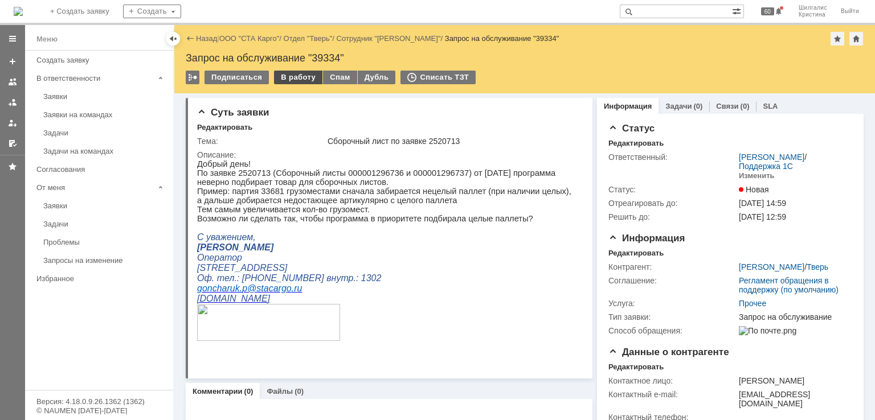
click at [294, 79] on div "В работу" at bounding box center [298, 78] width 48 height 14
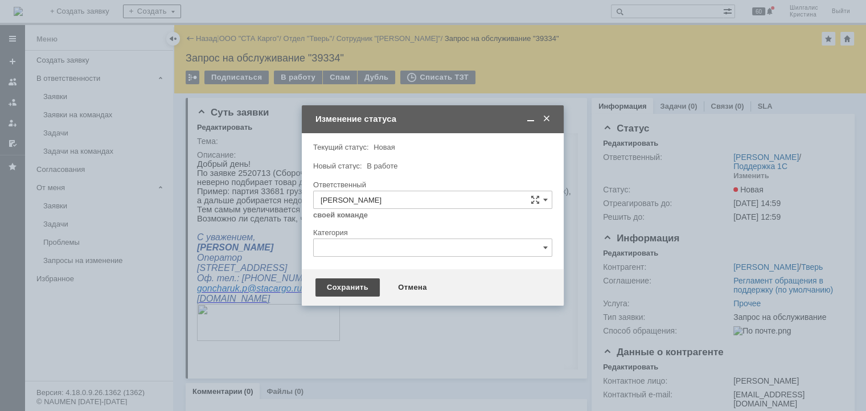
click at [351, 292] on div "Сохранить" at bounding box center [347, 287] width 64 height 18
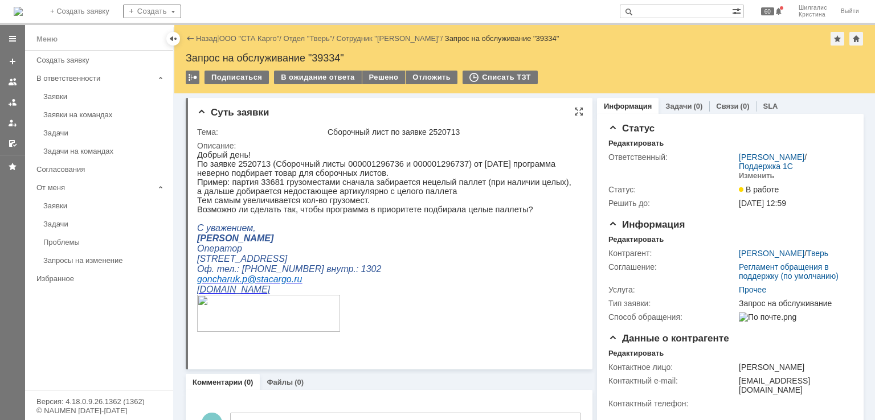
click at [247, 163] on p "По заявке 2520713 (Сборочный листы 000001296736 и 000001296737) от [DATE] прогр…" at bounding box center [385, 168] width 376 height 18
copy p "2520713"
click at [458, 169] on p "По заявке 2520713 (Сборочный листы 000001296736 и 000001296737) от [DATE] прогр…" at bounding box center [385, 168] width 376 height 18
click at [315, 71] on div "В ожидание ответа" at bounding box center [317, 78] width 87 height 14
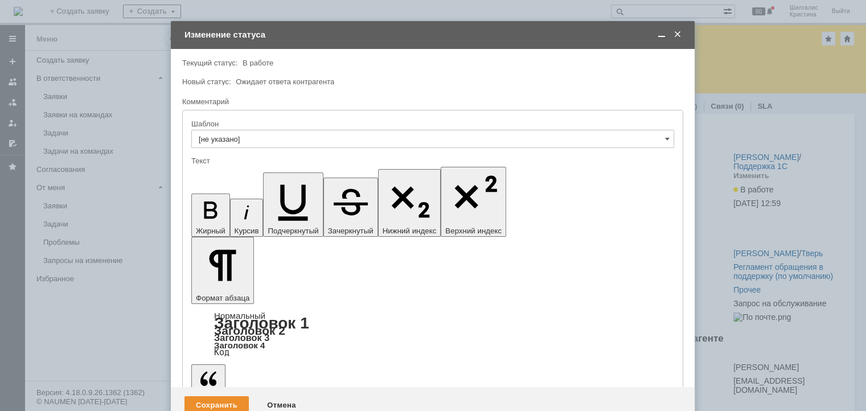
click at [221, 396] on div "Сохранить" at bounding box center [216, 405] width 64 height 18
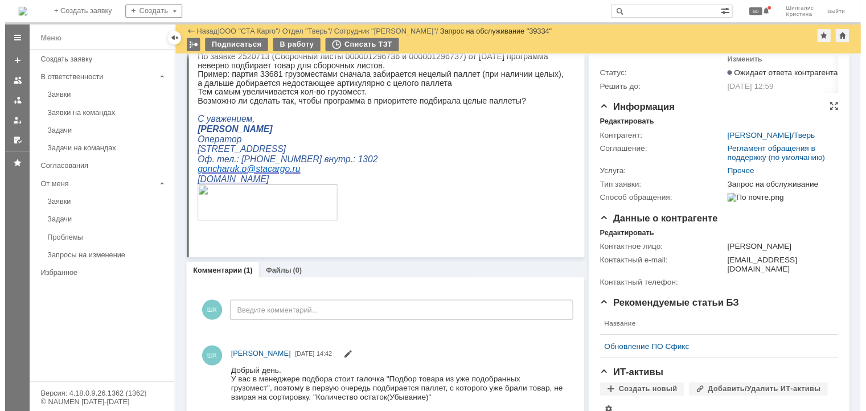
scroll to position [75, 0]
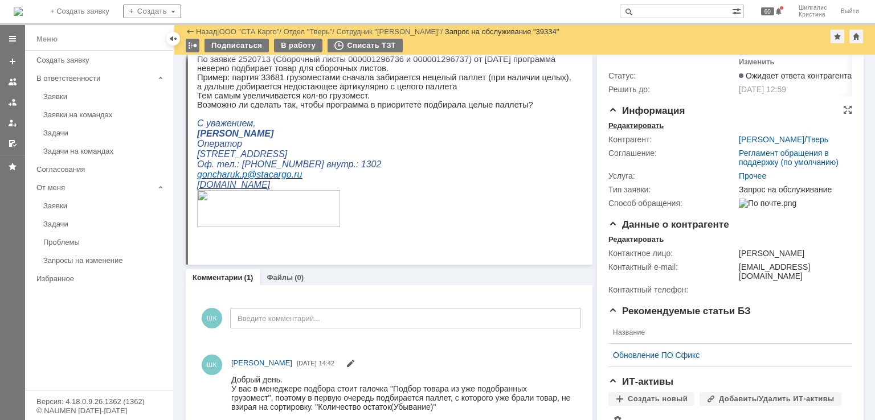
click at [639, 128] on div "Редактировать" at bounding box center [635, 125] width 55 height 9
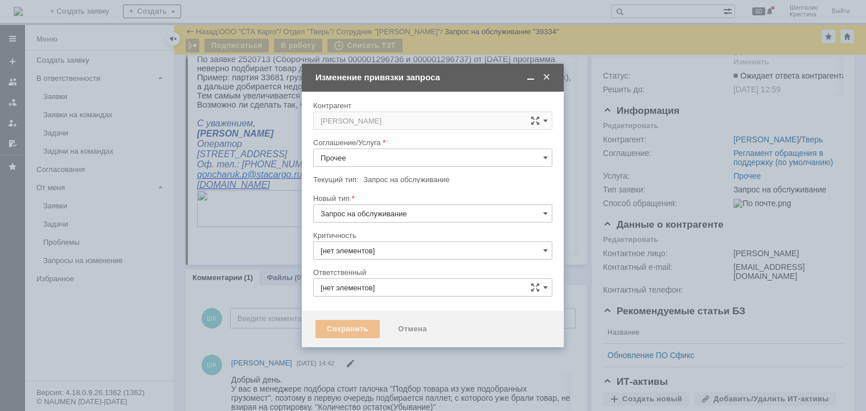
type input "3. Низкая"
type input "[PERSON_NAME]"
type input "[не указано]"
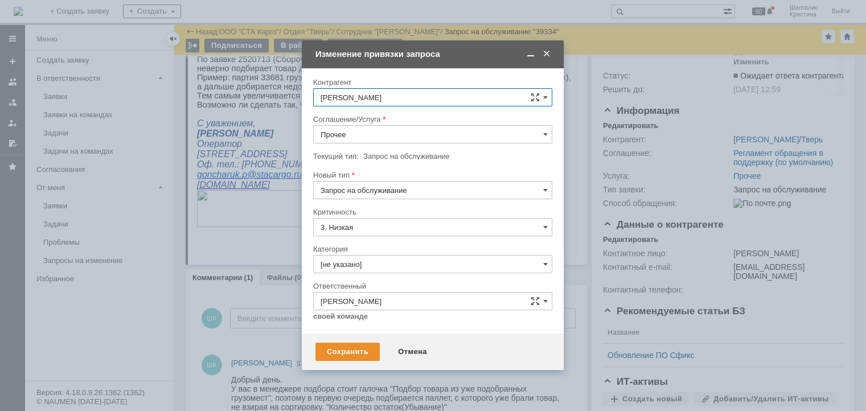
click at [361, 136] on input "Прочее" at bounding box center [432, 134] width 239 height 18
click at [358, 233] on span "WMS Сборка" at bounding box center [433, 237] width 224 height 9
type input "WMS Сборка"
click at [367, 268] on input "[не указано]" at bounding box center [432, 264] width 239 height 18
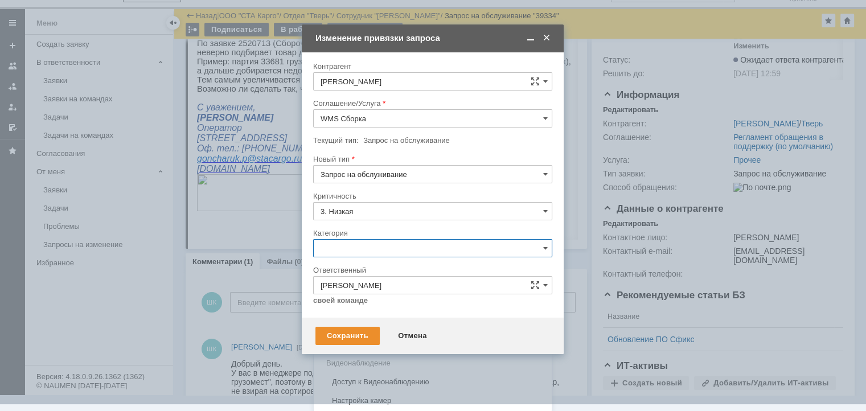
click at [369, 326] on span "Консультация пользователя" at bounding box center [433, 325] width 224 height 9
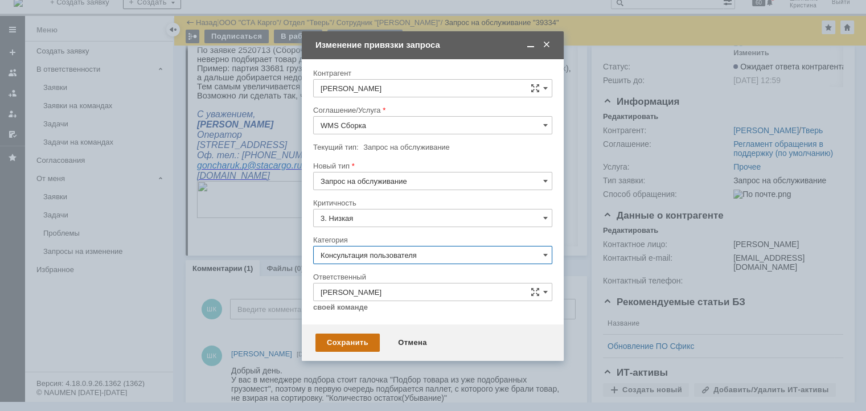
type input "Консультация пользователя"
click at [348, 338] on div "Сохранить" at bounding box center [347, 343] width 64 height 18
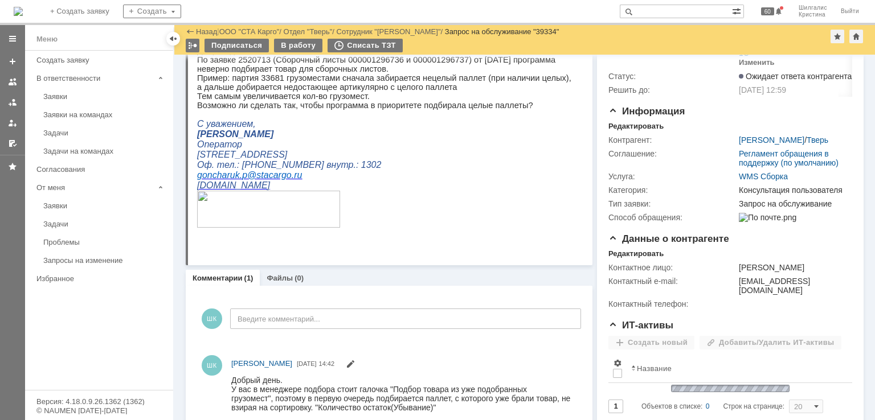
scroll to position [0, 0]
